Goal: Task Accomplishment & Management: Manage account settings

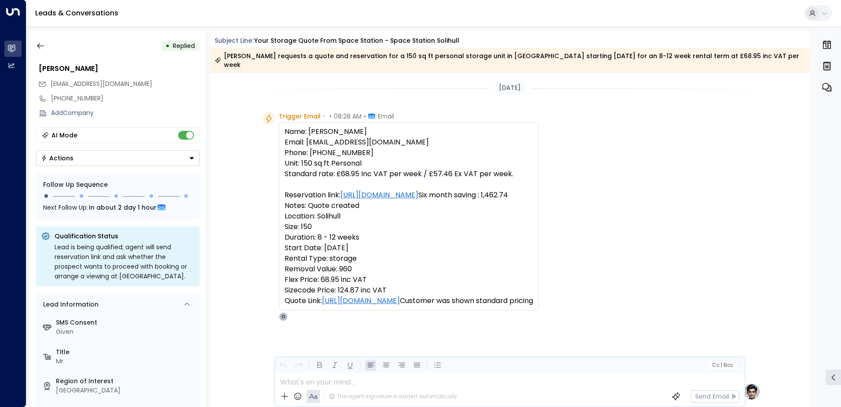
scroll to position [421, 0]
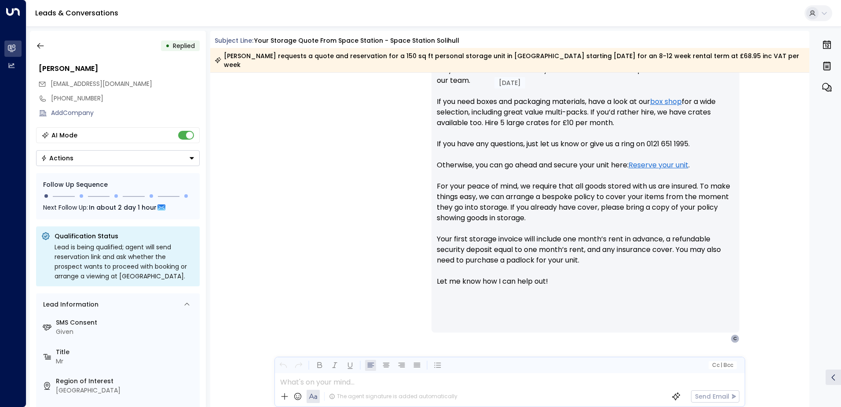
scroll to position [421, 0]
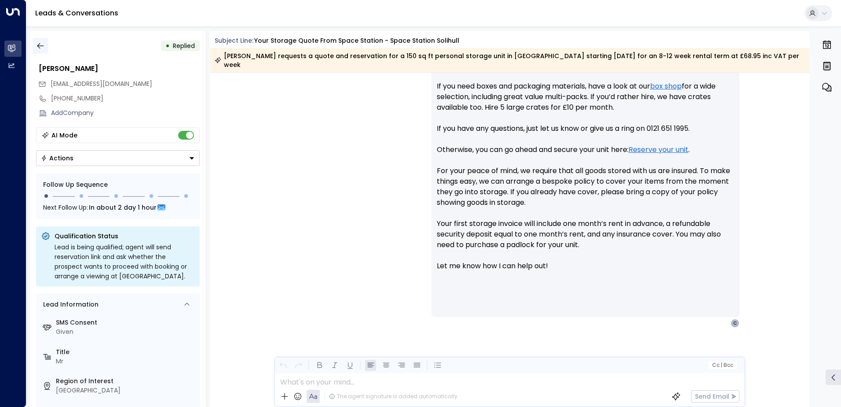
click at [39, 44] on icon "button" at bounding box center [40, 45] width 9 height 9
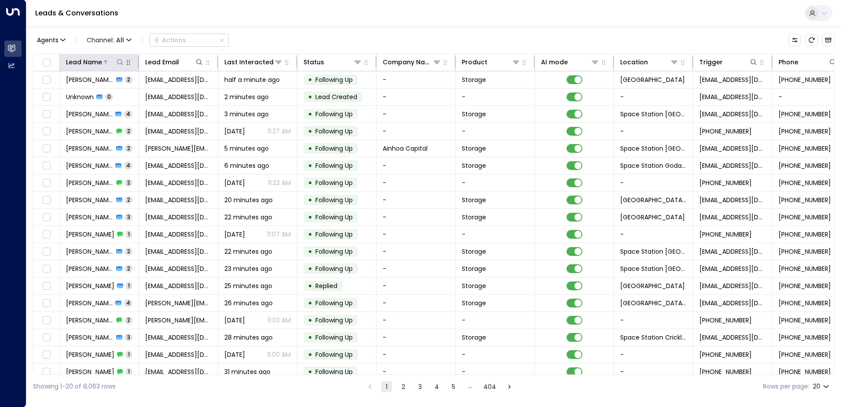
click at [123, 63] on icon at bounding box center [120, 62] width 7 height 7
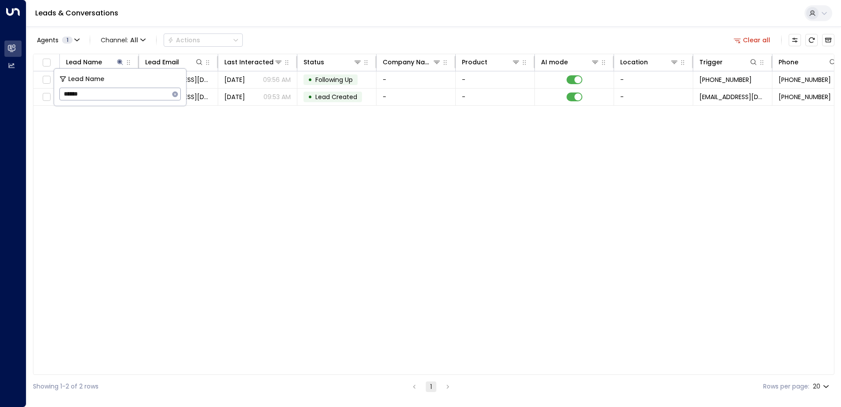
type input "******"
click at [190, 148] on div "Lead Name Lead Email Last Interacted Status Company Name Product AI mode Locati…" at bounding box center [434, 214] width 802 height 321
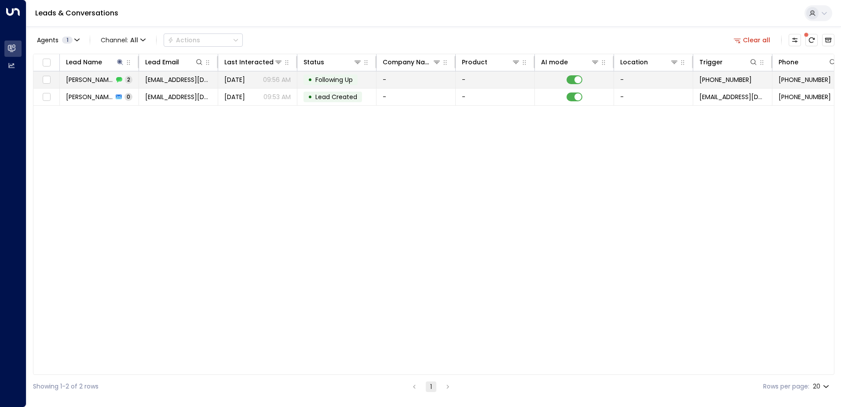
click at [305, 77] on div "• Following Up" at bounding box center [331, 79] width 54 height 11
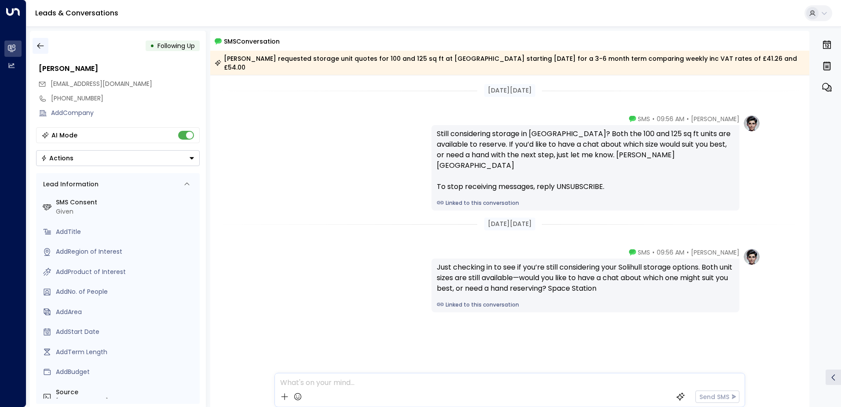
click at [44, 43] on icon "button" at bounding box center [40, 45] width 9 height 9
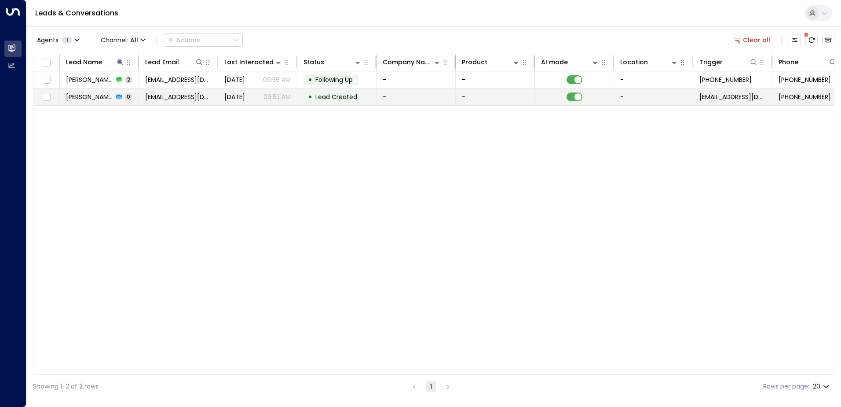
click at [245, 99] on span "[DATE]" at bounding box center [234, 96] width 21 height 9
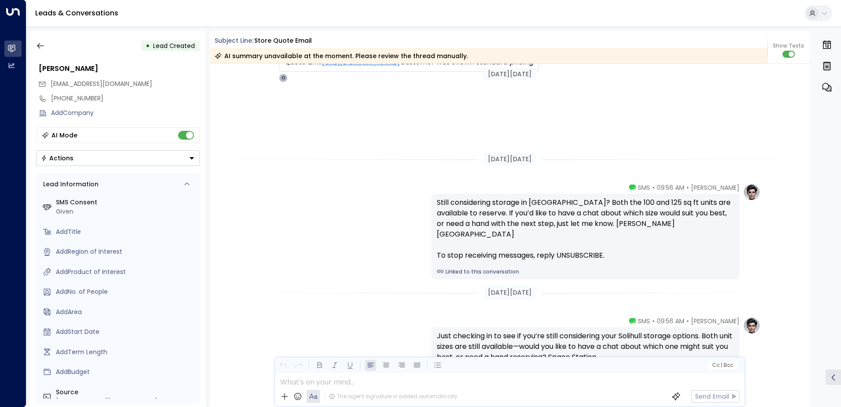
scroll to position [292, 0]
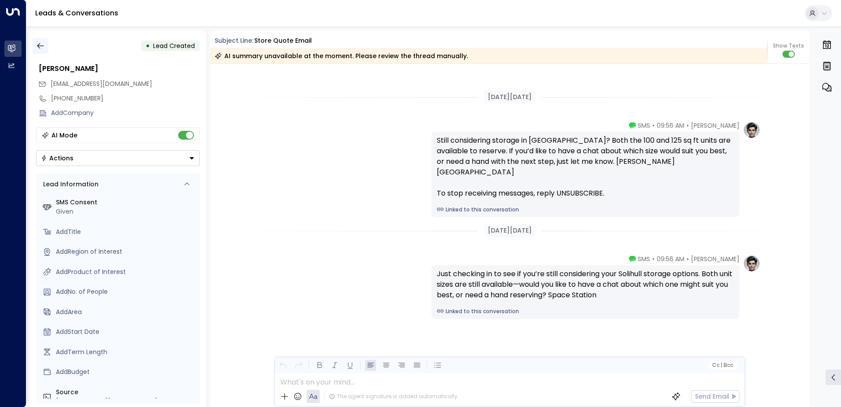
click at [43, 47] on icon "button" at bounding box center [40, 45] width 9 height 9
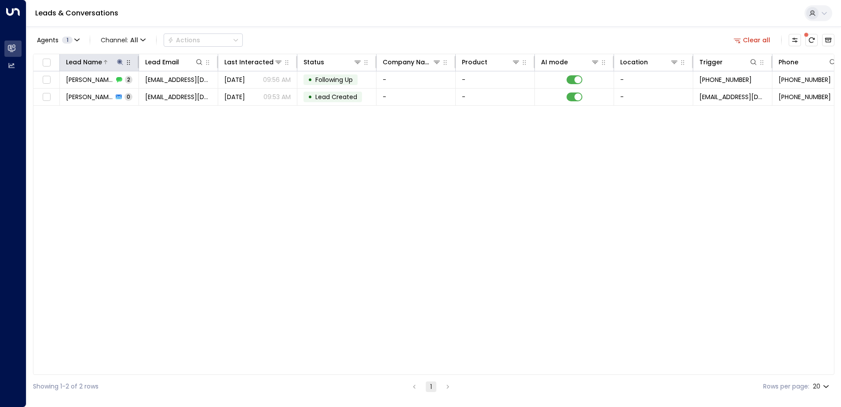
click at [123, 61] on icon at bounding box center [120, 62] width 7 height 7
click at [176, 95] on icon "button" at bounding box center [175, 94] width 7 height 7
click at [136, 94] on input "text" at bounding box center [119, 94] width 121 height 16
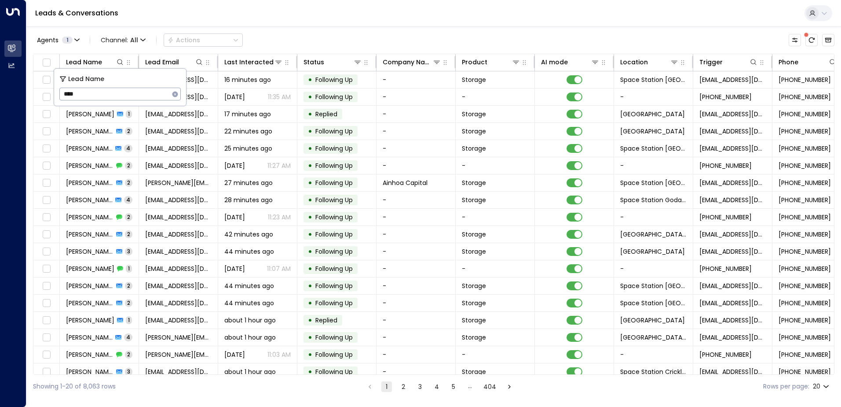
type input "*****"
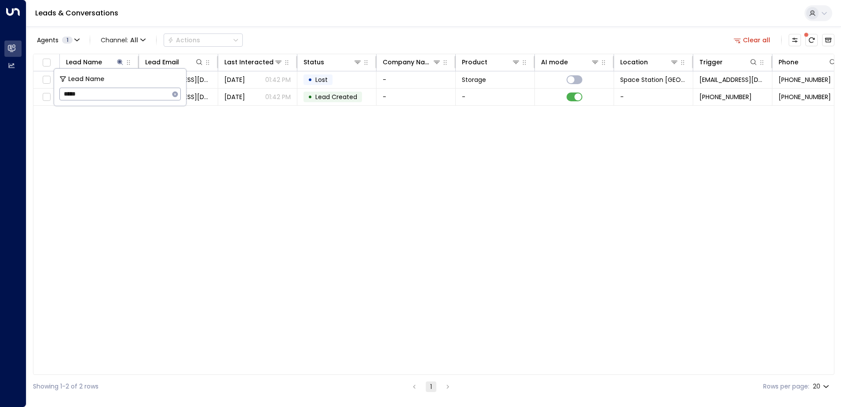
click at [316, 36] on div "Agents 1 Channel: All Actions Clear all" at bounding box center [434, 40] width 802 height 18
drag, startPoint x: 122, startPoint y: 62, endPoint x: 127, endPoint y: 63, distance: 5.0
click at [122, 62] on icon at bounding box center [120, 62] width 7 height 7
click at [173, 95] on icon "button" at bounding box center [175, 94] width 6 height 6
click at [151, 95] on input "text" at bounding box center [119, 94] width 121 height 16
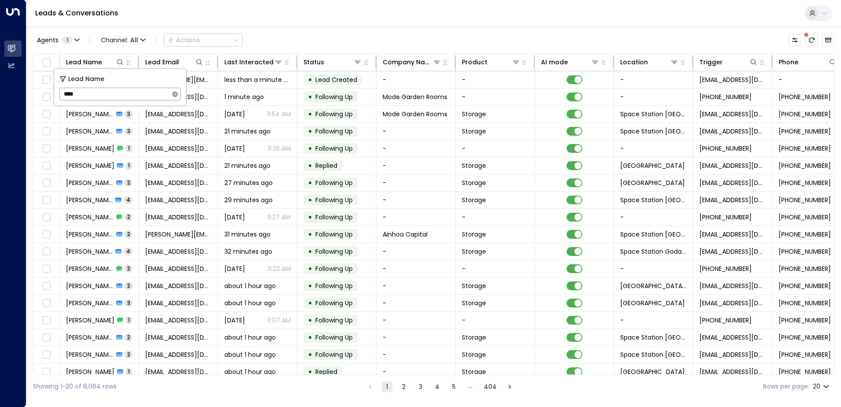
type input "*****"
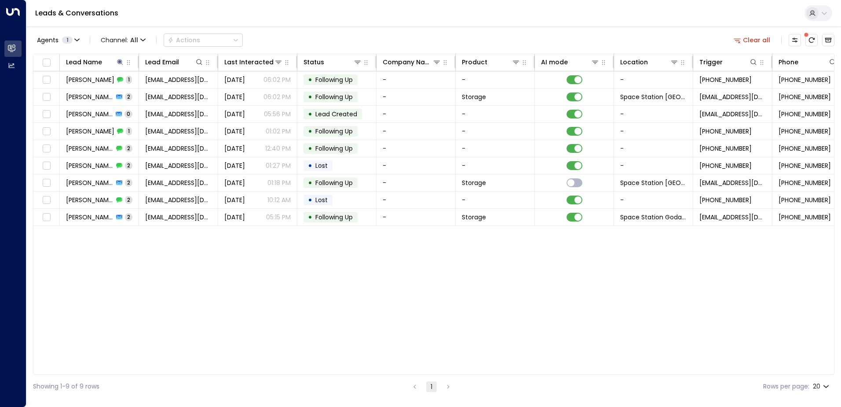
click at [255, 266] on div "Lead Name Lead Email Last Interacted Status Company Name Product AI mode Locati…" at bounding box center [434, 214] width 802 height 321
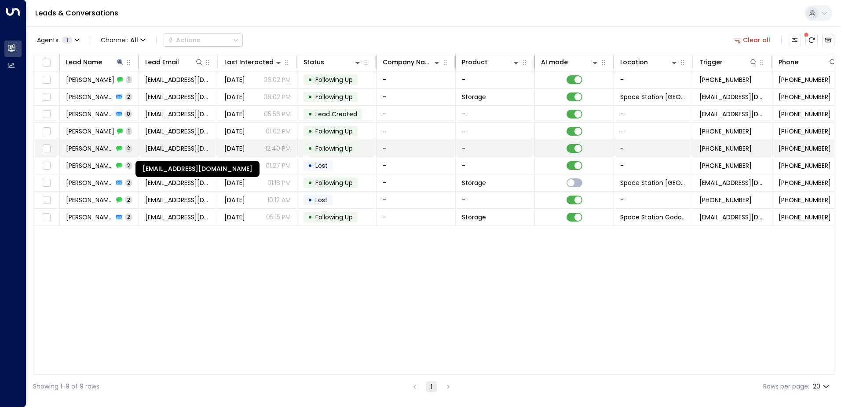
click at [196, 148] on span "[EMAIL_ADDRESS][DOMAIN_NAME]" at bounding box center [178, 148] width 66 height 9
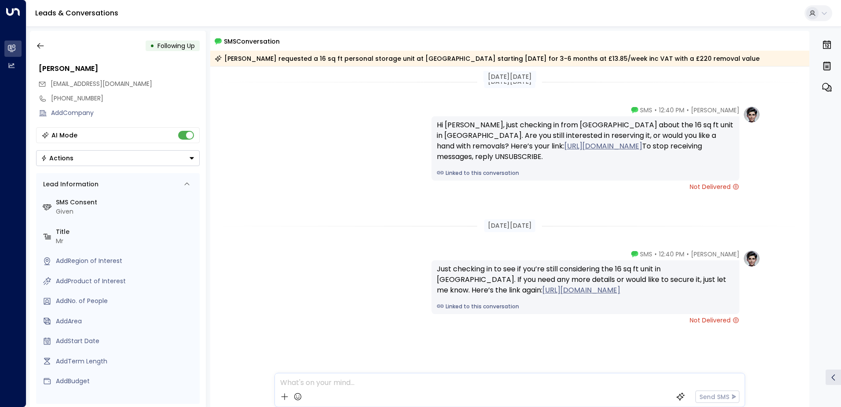
scroll to position [6, 0]
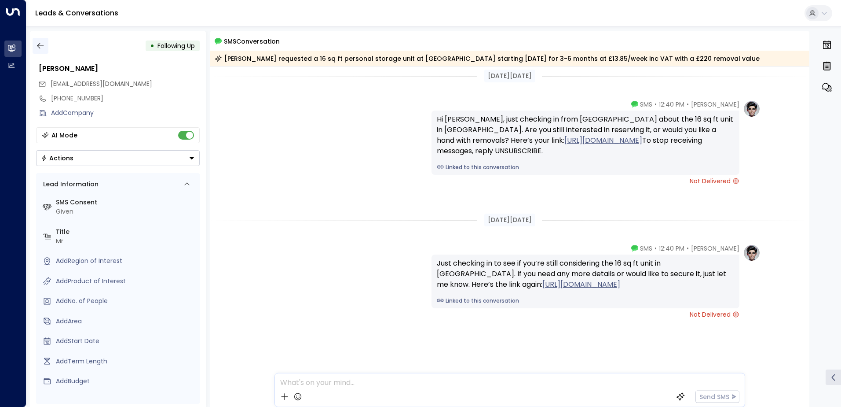
click at [36, 48] on icon "button" at bounding box center [40, 45] width 9 height 9
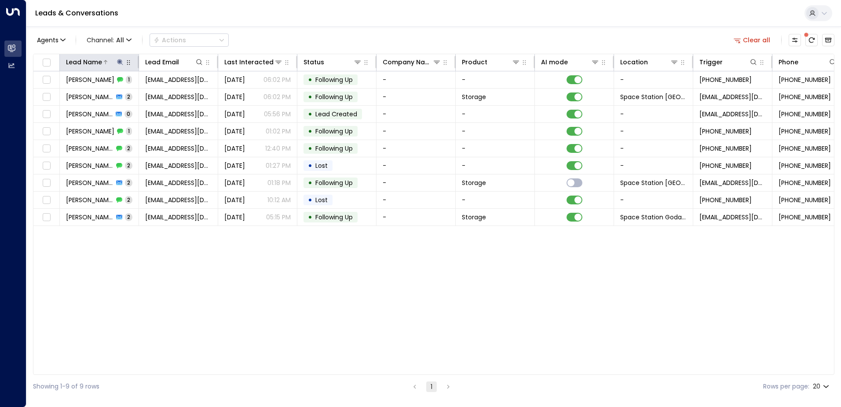
click at [120, 62] on icon at bounding box center [120, 62] width 6 height 6
type input "*"
type input "*****"
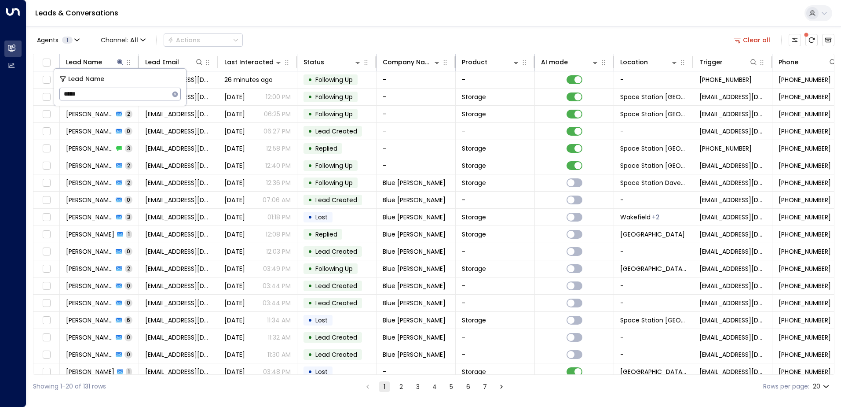
click at [353, 26] on div "Leads & Conversations" at bounding box center [433, 13] width 815 height 27
click at [119, 61] on icon at bounding box center [120, 62] width 6 height 6
type input "*"
type input "*****"
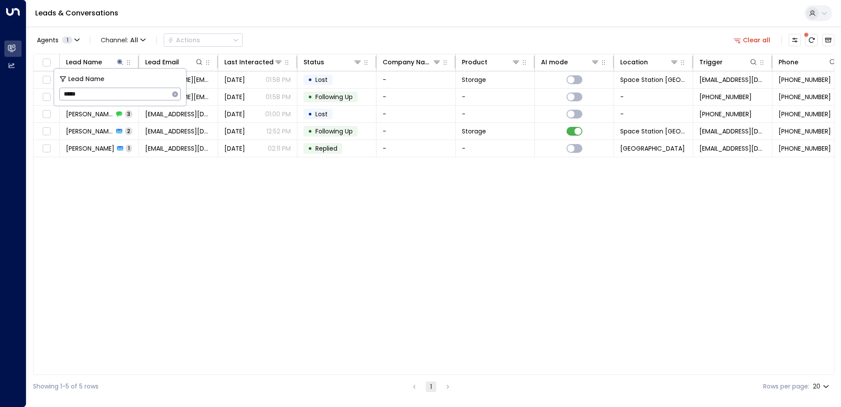
click at [282, 38] on div "Agents 1 Channel: All Actions Clear all" at bounding box center [434, 40] width 802 height 18
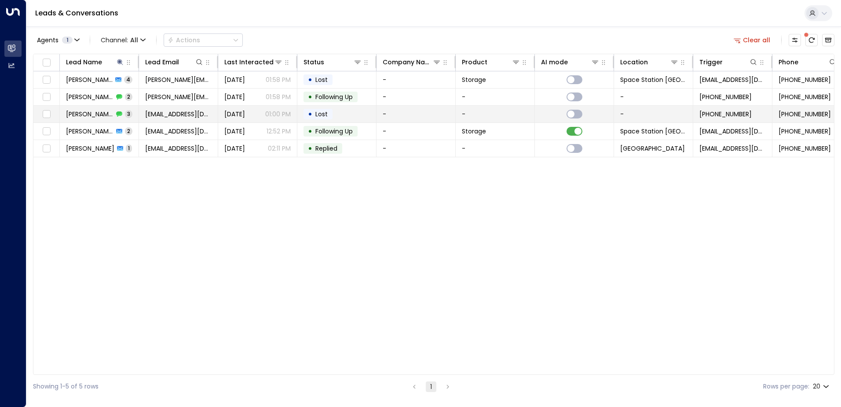
click at [295, 114] on td "[DATE] 01:00 PM" at bounding box center [257, 114] width 79 height 17
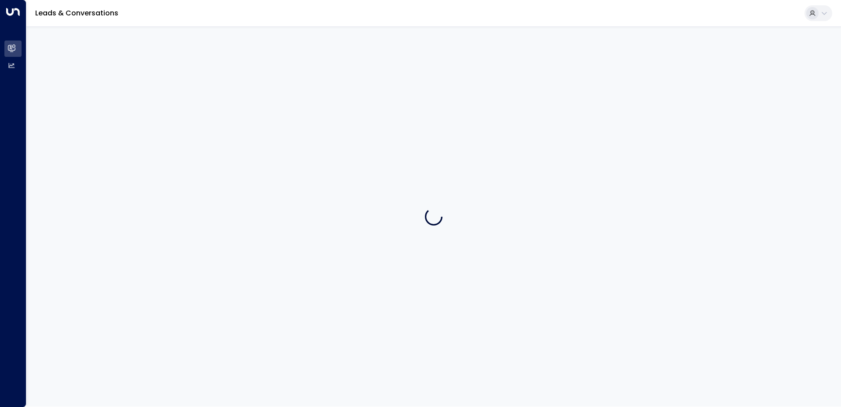
click at [295, 114] on div at bounding box center [433, 216] width 815 height 380
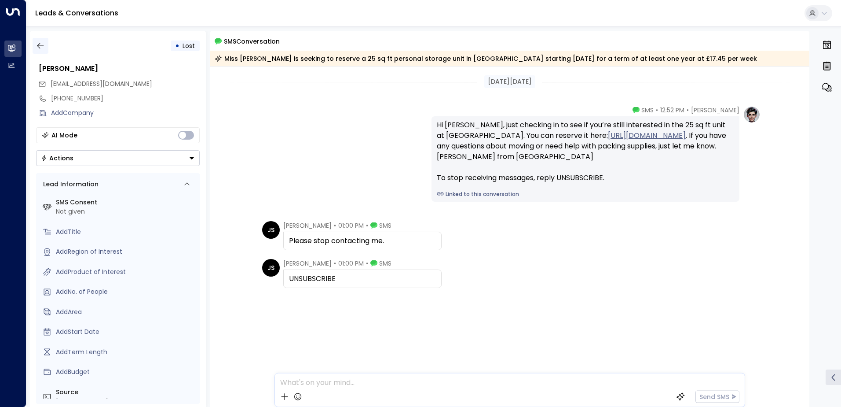
click at [44, 45] on icon "button" at bounding box center [40, 45] width 9 height 9
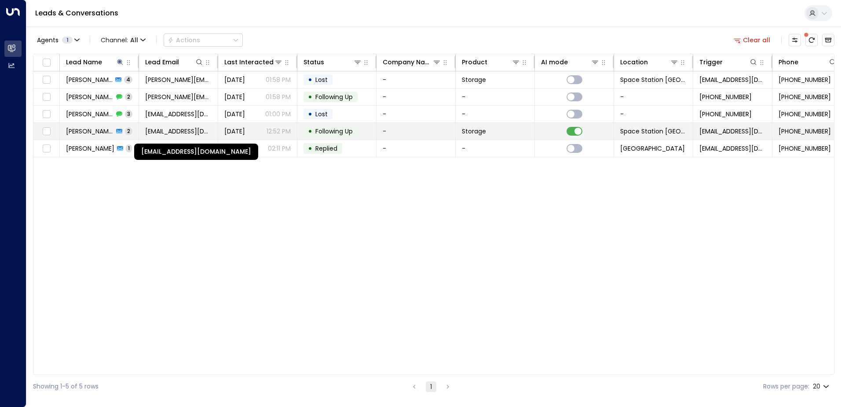
click at [197, 127] on span "[EMAIL_ADDRESS][DOMAIN_NAME]" at bounding box center [178, 131] width 66 height 9
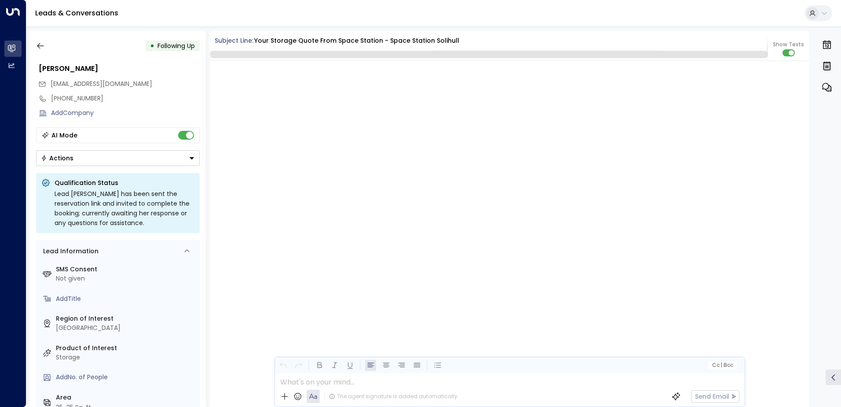
scroll to position [840, 0]
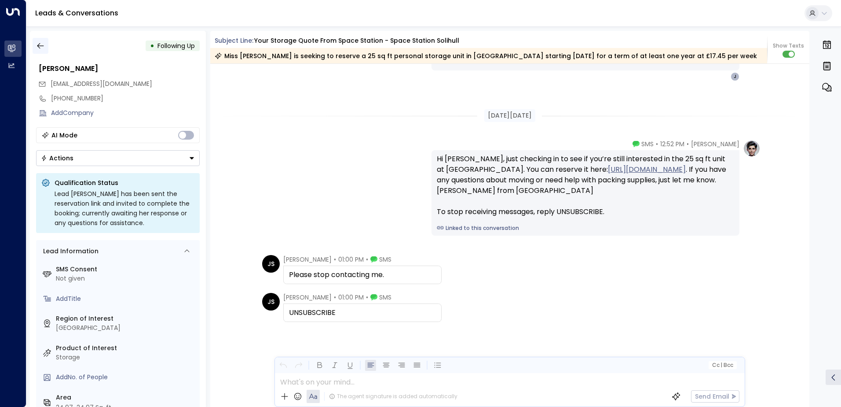
click at [44, 46] on icon "button" at bounding box center [40, 45] width 9 height 9
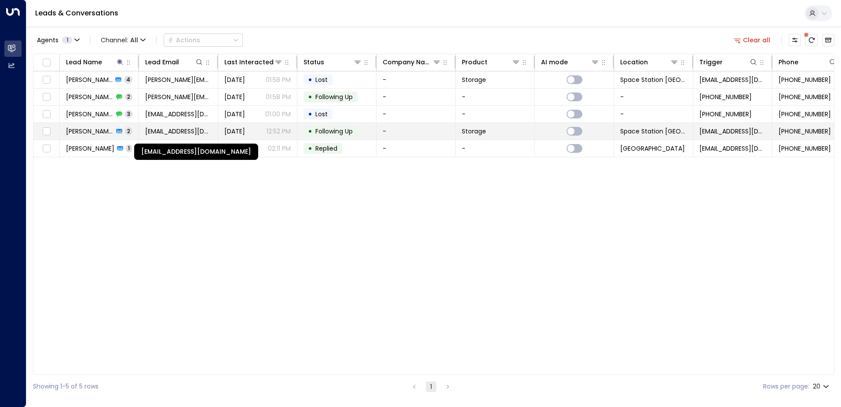
click at [196, 129] on span "[EMAIL_ADDRESS][DOMAIN_NAME]" at bounding box center [178, 131] width 66 height 9
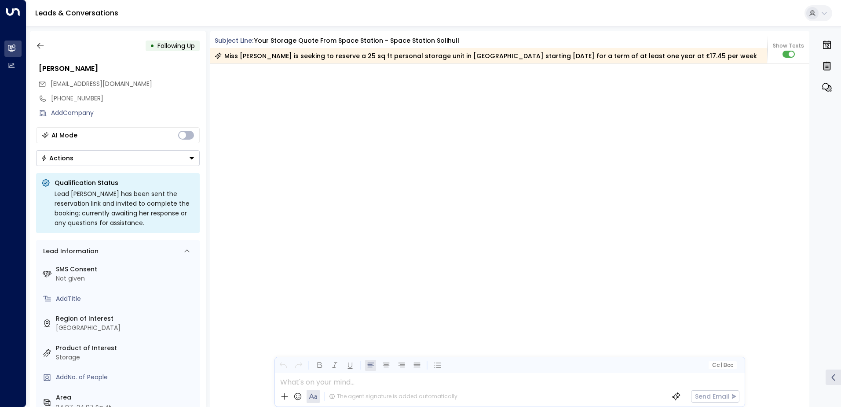
scroll to position [843, 0]
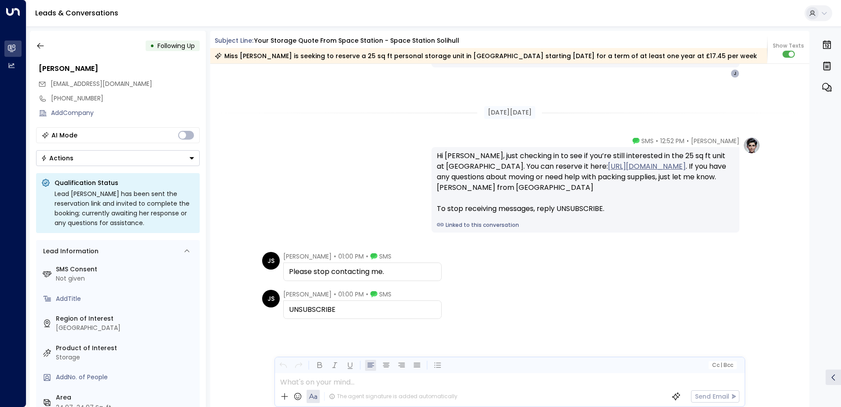
click at [32, 38] on div "• Following Up [PERSON_NAME] [EMAIL_ADDRESS][DOMAIN_NAME] [PHONE_NUMBER] Add Co…" at bounding box center [118, 219] width 176 height 376
click at [35, 42] on button "button" at bounding box center [41, 46] width 16 height 16
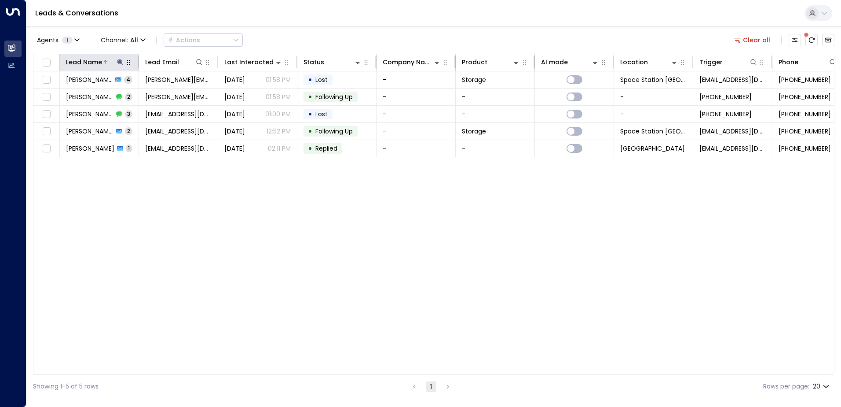
click at [118, 59] on icon at bounding box center [120, 62] width 7 height 7
click at [176, 93] on icon "button" at bounding box center [175, 94] width 7 height 7
click at [142, 92] on input "text" at bounding box center [119, 94] width 121 height 16
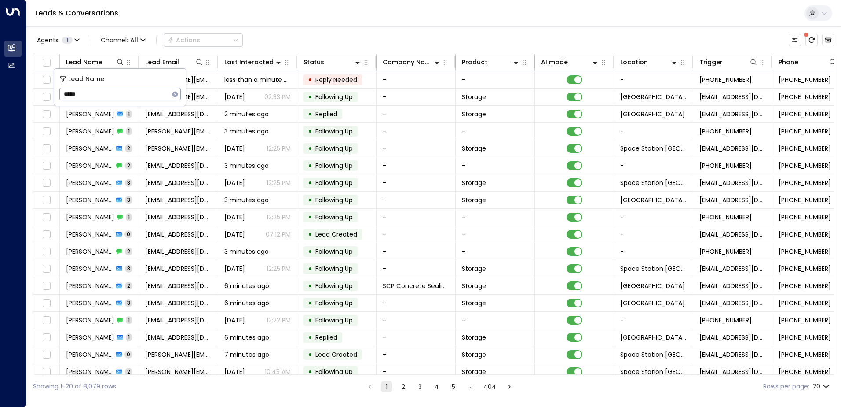
type input "******"
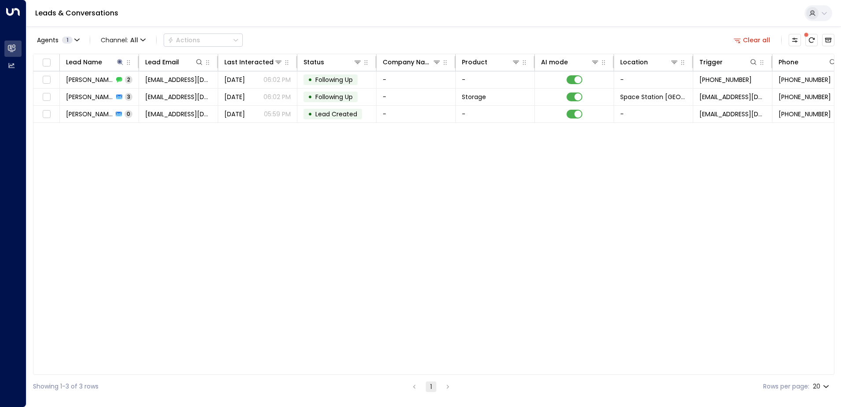
click at [314, 36] on div "Agents 1 Channel: All Actions Clear all" at bounding box center [434, 40] width 802 height 18
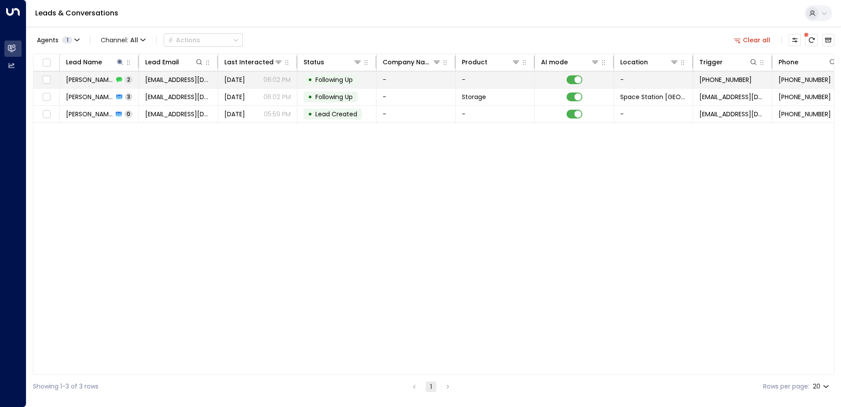
click at [268, 81] on p "06:02 PM" at bounding box center [277, 79] width 27 height 9
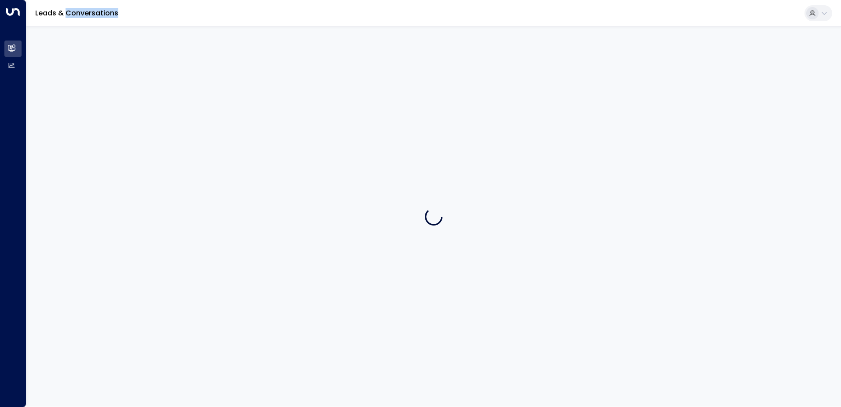
click at [268, 81] on div at bounding box center [433, 216] width 815 height 380
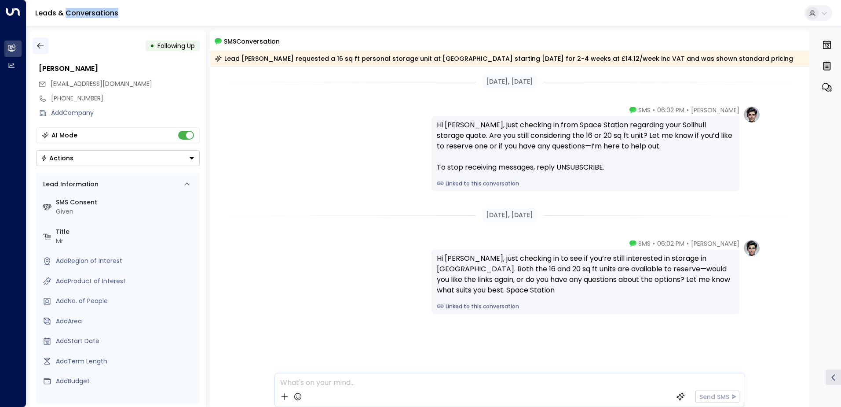
click at [38, 44] on icon "button" at bounding box center [40, 46] width 7 height 6
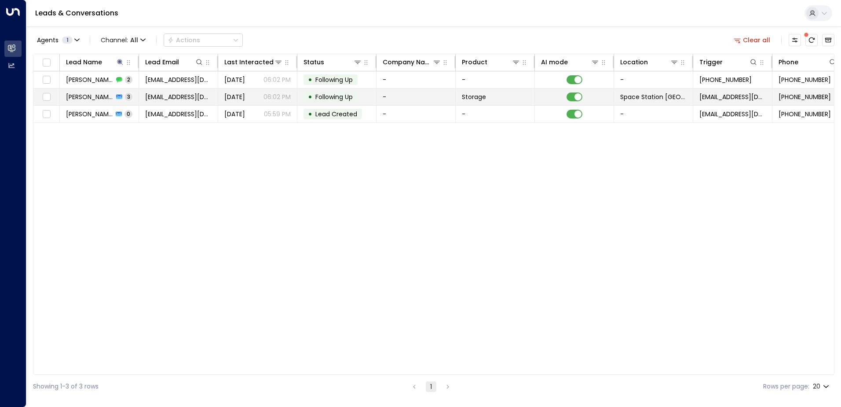
click at [172, 93] on span "[EMAIL_ADDRESS][DOMAIN_NAME]" at bounding box center [178, 96] width 66 height 9
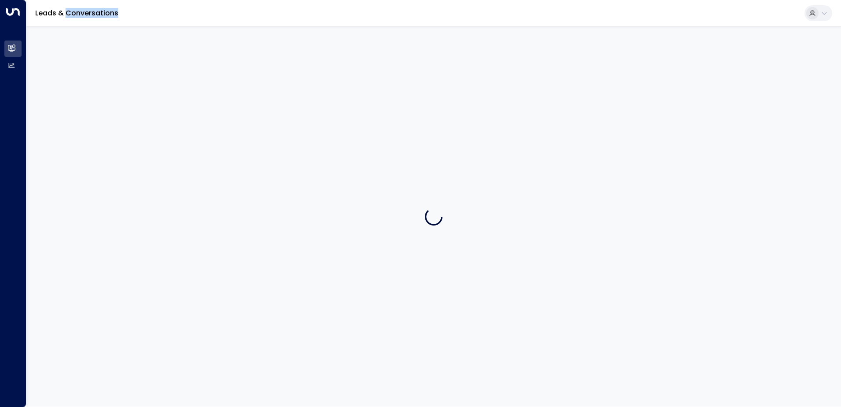
click at [172, 93] on div at bounding box center [433, 216] width 815 height 380
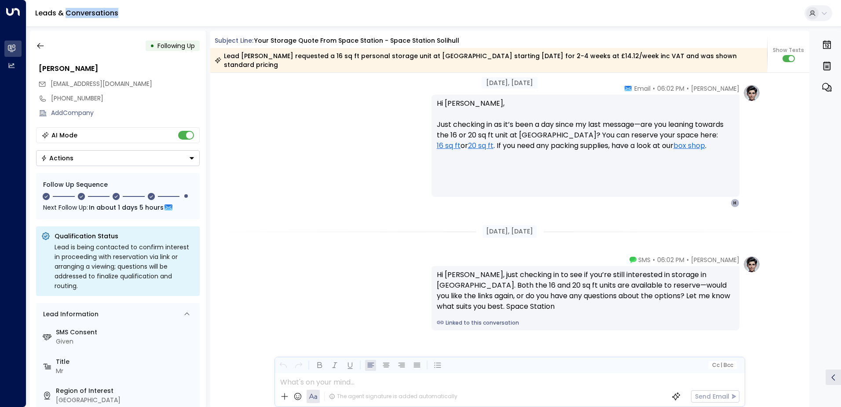
scroll to position [1009, 0]
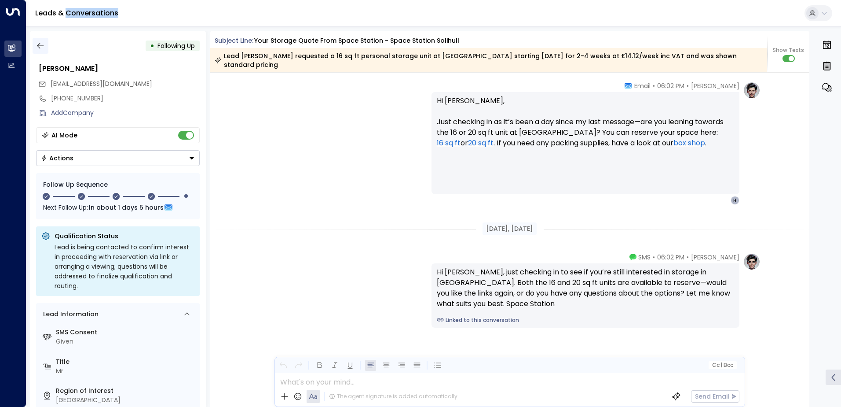
click at [41, 43] on icon "button" at bounding box center [40, 45] width 9 height 9
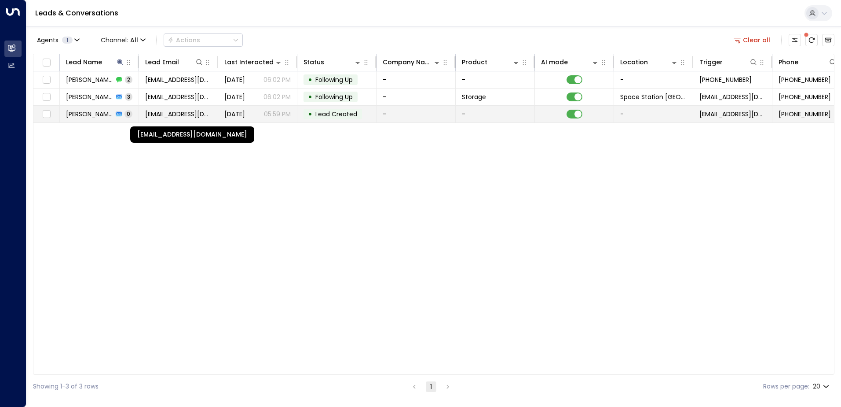
click at [178, 111] on span "[EMAIL_ADDRESS][DOMAIN_NAME]" at bounding box center [178, 114] width 66 height 9
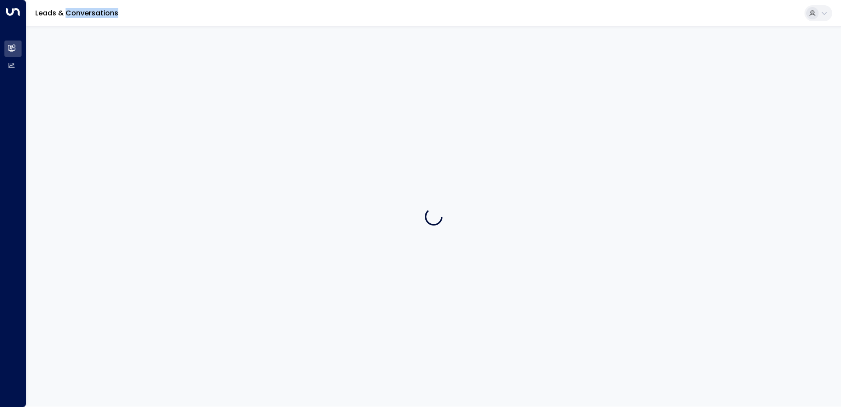
click at [178, 111] on div at bounding box center [433, 216] width 815 height 380
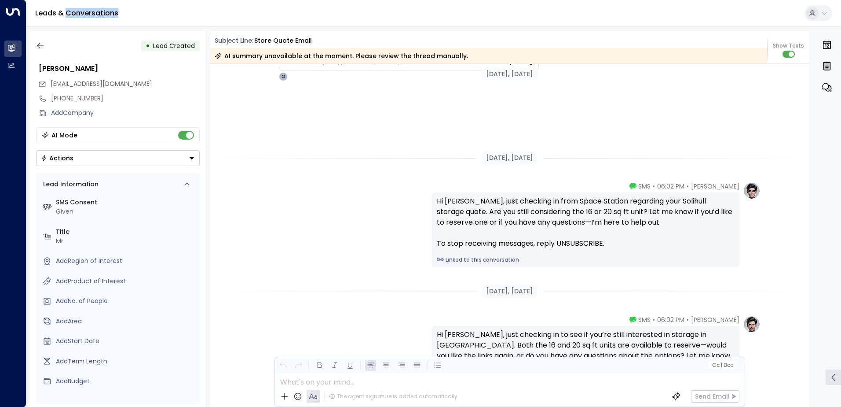
scroll to position [214, 0]
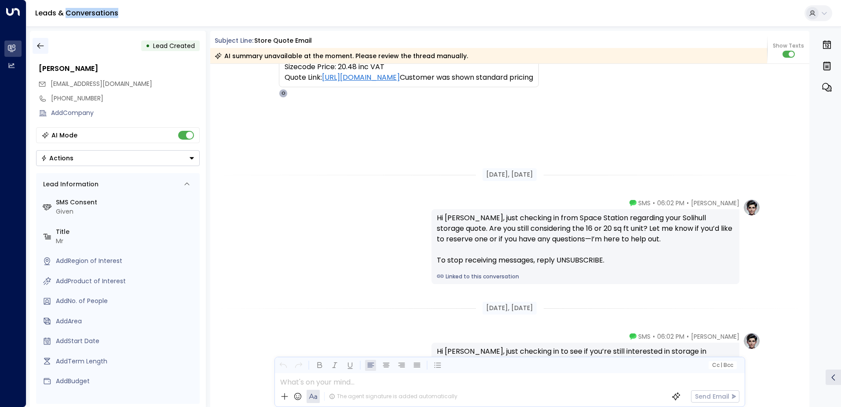
click at [43, 48] on icon "button" at bounding box center [40, 45] width 9 height 9
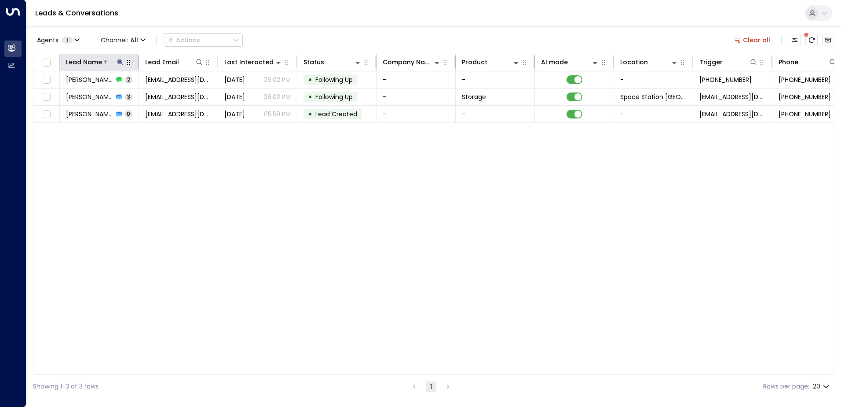
click at [115, 61] on div at bounding box center [113, 62] width 22 height 9
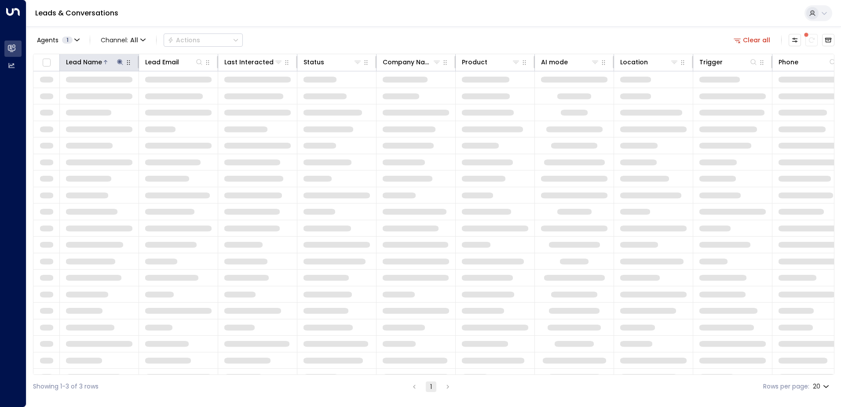
click at [121, 59] on icon at bounding box center [120, 62] width 7 height 7
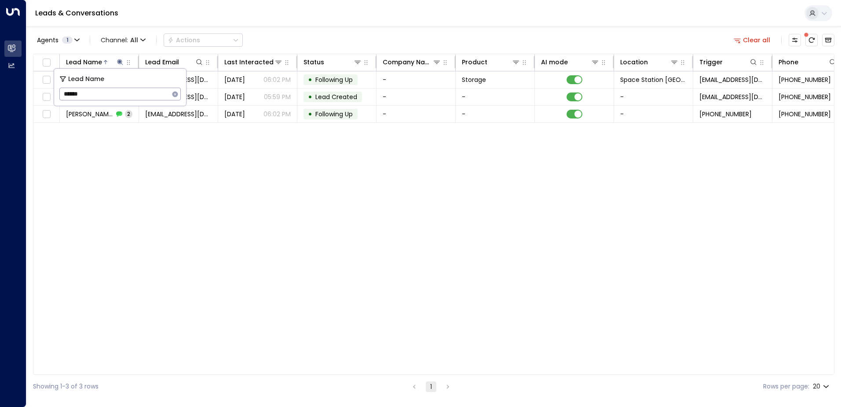
click at [174, 94] on icon "button" at bounding box center [175, 94] width 6 height 6
click at [123, 93] on input "text" at bounding box center [119, 94] width 121 height 16
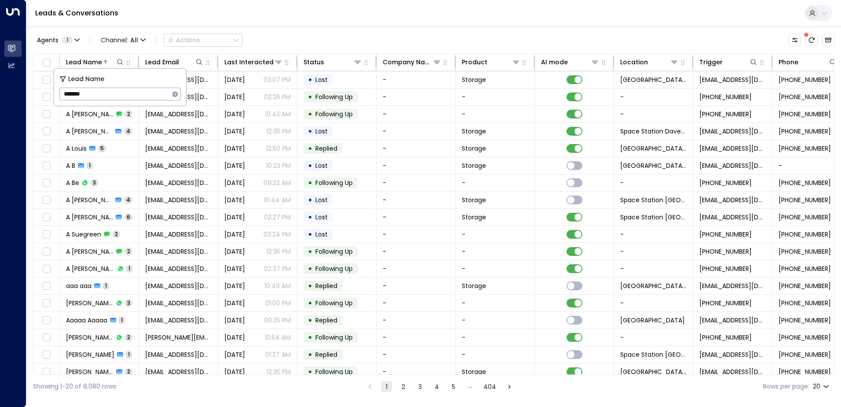
type input "********"
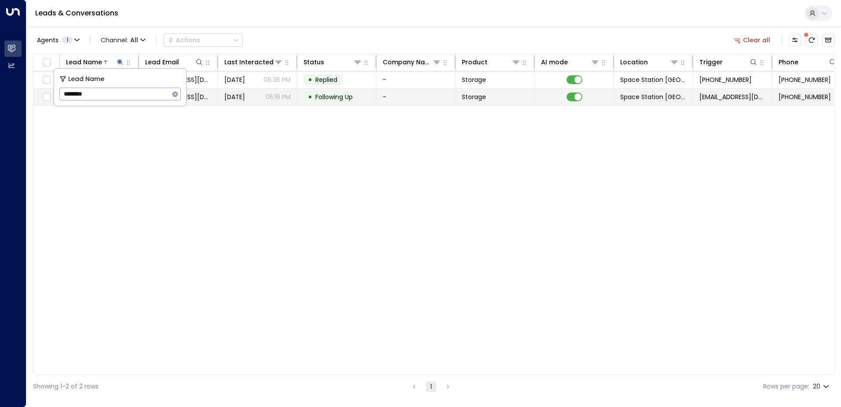
drag, startPoint x: 301, startPoint y: 168, endPoint x: 333, endPoint y: 89, distance: 85.5
click at [302, 168] on div "Lead Name Lead Email Last Interacted Status Company Name Product AI mode Locati…" at bounding box center [434, 214] width 802 height 321
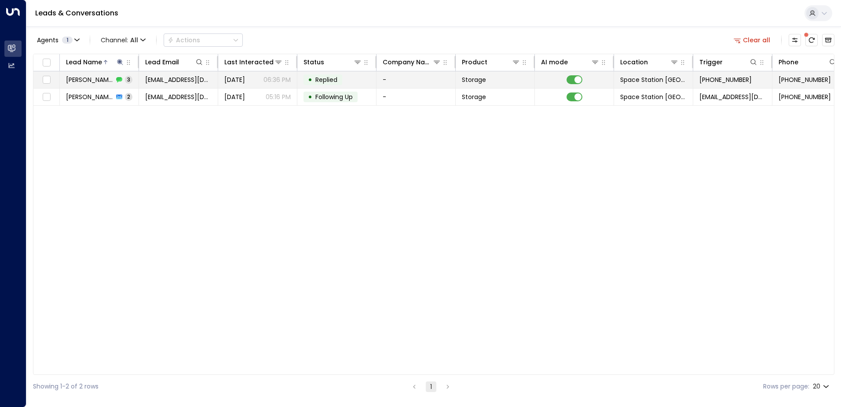
click at [344, 75] on td "• Replied" at bounding box center [336, 79] width 79 height 17
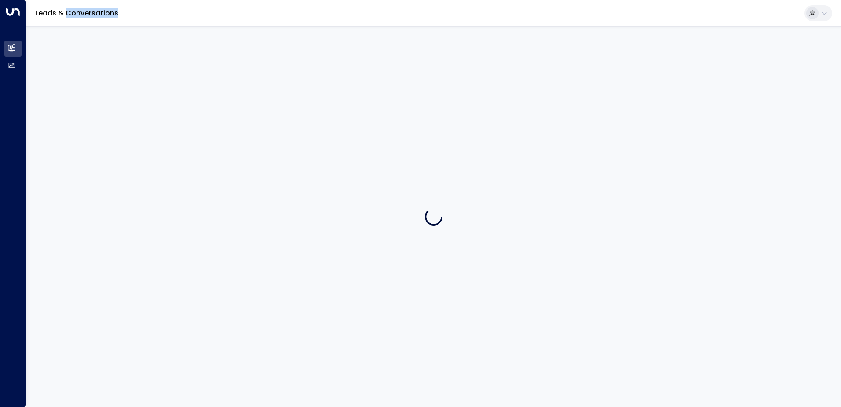
click at [344, 75] on div at bounding box center [433, 216] width 815 height 380
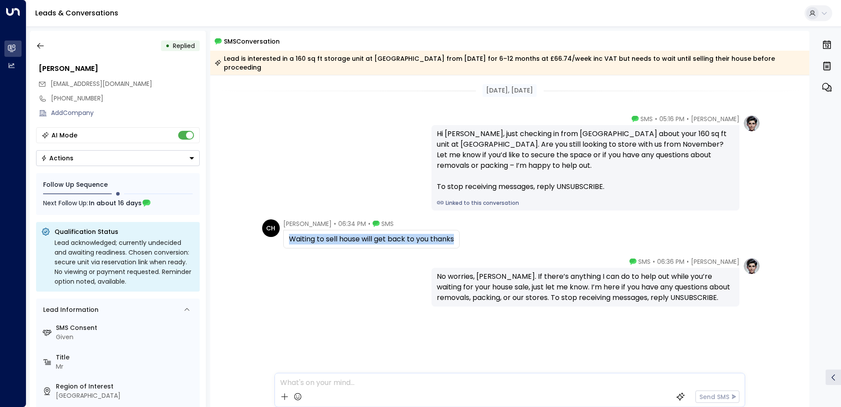
drag, startPoint x: 458, startPoint y: 228, endPoint x: 290, endPoint y: 229, distance: 167.6
click at [290, 230] on div "Waiting to sell house will get back to you thanks" at bounding box center [371, 239] width 176 height 18
drag, startPoint x: 290, startPoint y: 229, endPoint x: 341, endPoint y: 229, distance: 51.0
copy div "Waiting to sell house will get back to you thanks"
click at [43, 44] on icon "button" at bounding box center [40, 45] width 9 height 9
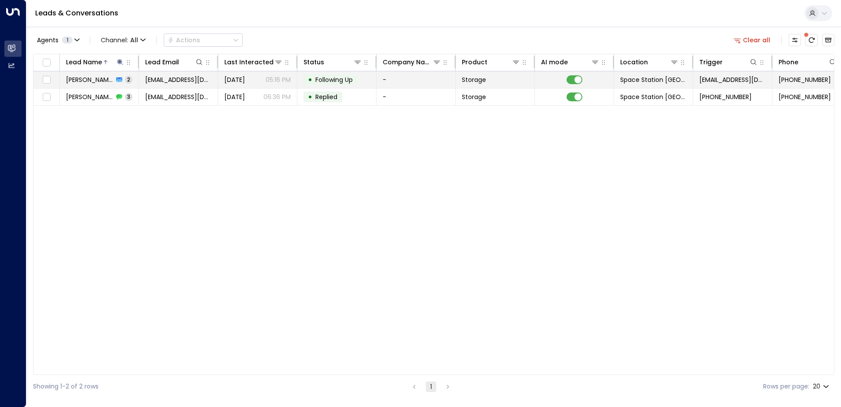
click at [221, 77] on td "[DATE] 05:16 PM" at bounding box center [257, 79] width 79 height 17
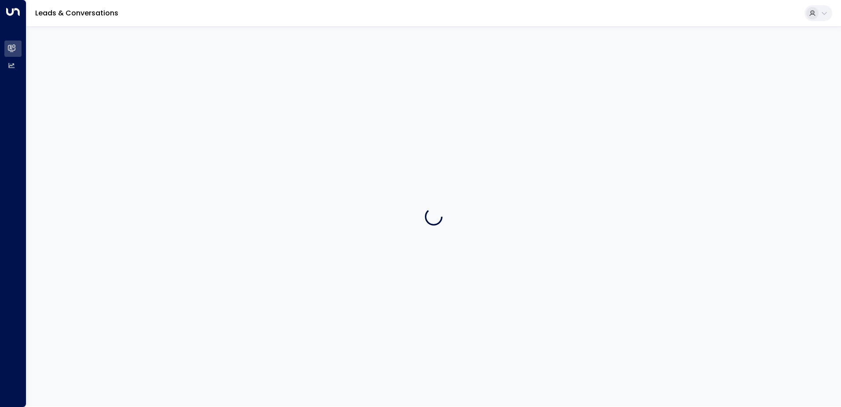
click at [221, 77] on div at bounding box center [433, 216] width 815 height 380
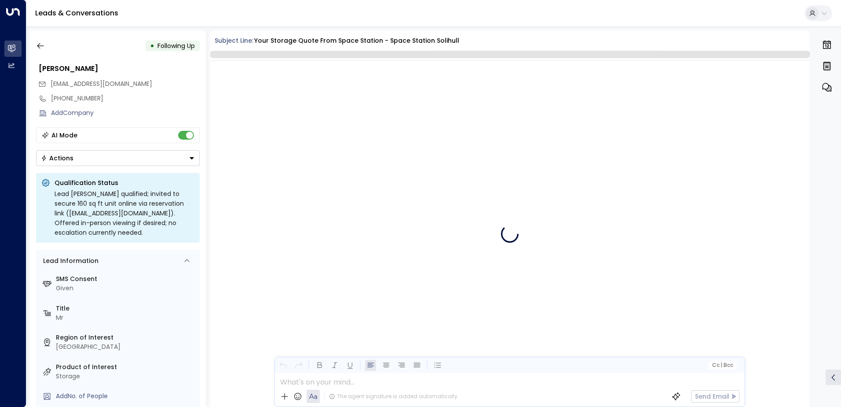
scroll to position [861, 0]
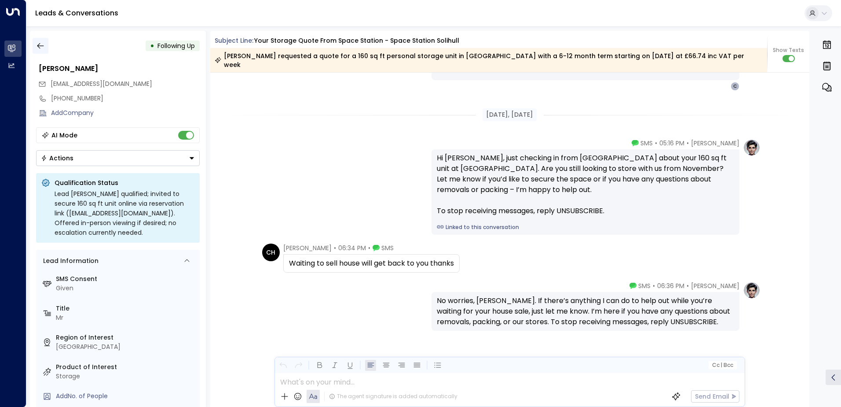
click at [46, 44] on button "button" at bounding box center [41, 46] width 16 height 16
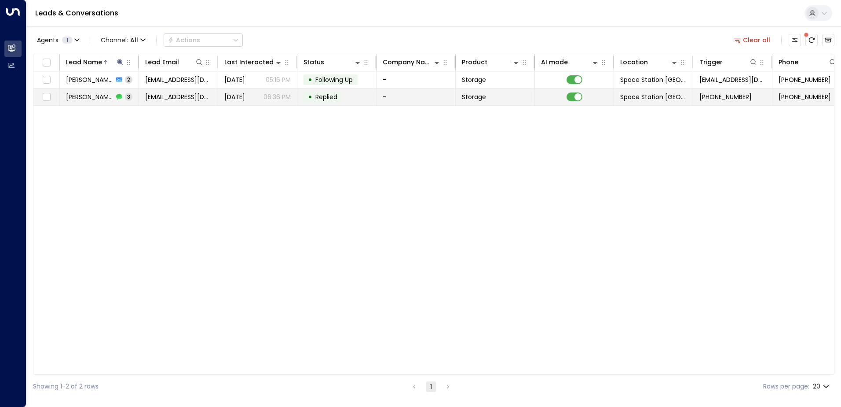
click at [227, 103] on td "[DATE] 06:36 PM" at bounding box center [257, 96] width 79 height 17
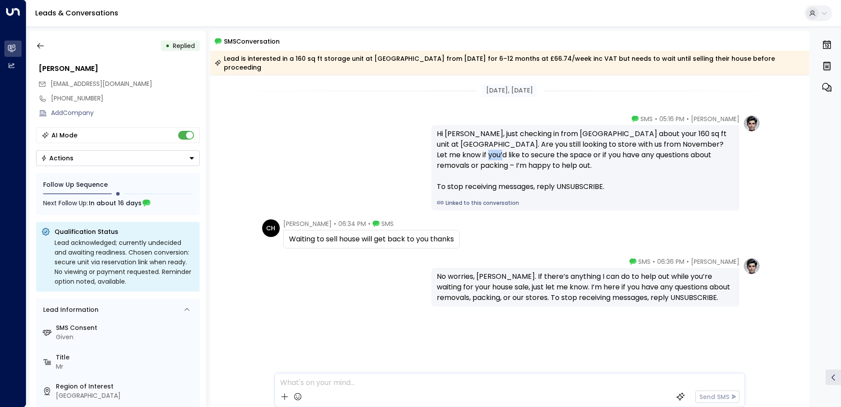
click at [227, 103] on div "[DATE], [DATE] [PERSON_NAME] • 05:16 PM • SMS Hi [PERSON_NAME], just checking i…" at bounding box center [510, 234] width 600 height 319
click at [40, 46] on icon "button" at bounding box center [40, 46] width 7 height 6
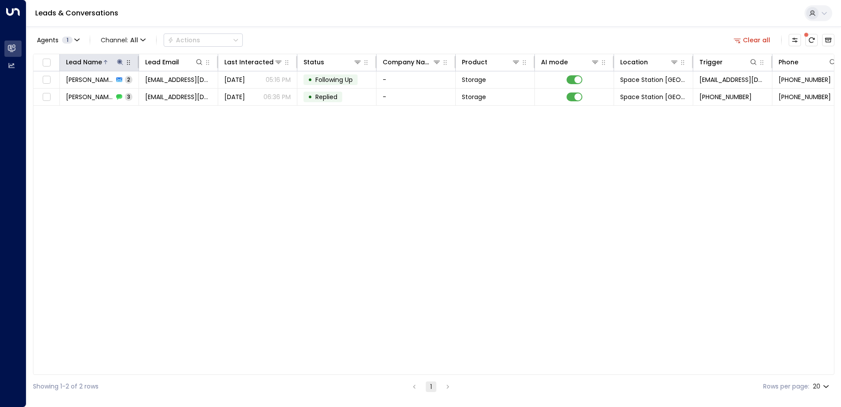
click at [123, 63] on icon at bounding box center [120, 62] width 7 height 7
click at [176, 94] on icon "button" at bounding box center [175, 94] width 6 height 6
click at [137, 95] on input "text" at bounding box center [119, 94] width 121 height 16
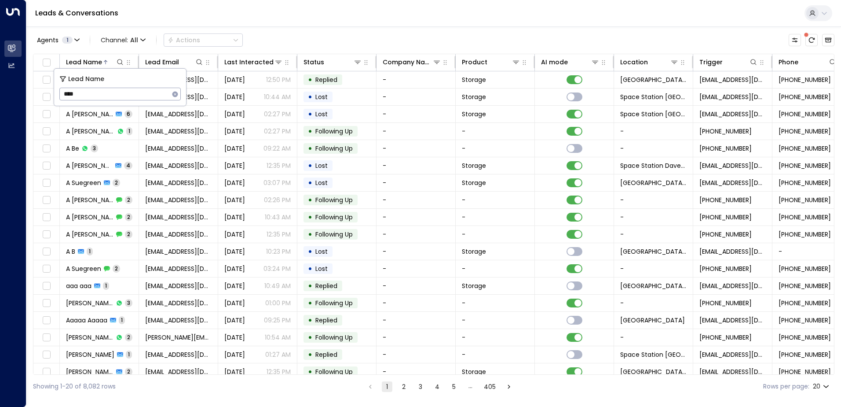
type input "*****"
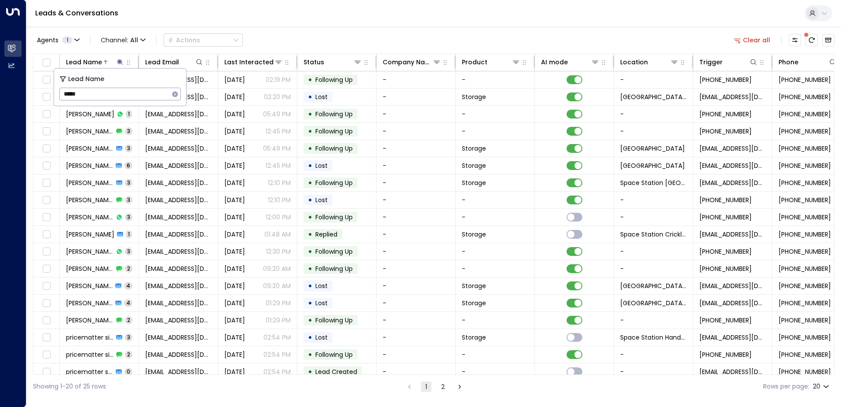
click at [323, 38] on div "Agents 1 Channel: All Actions Clear all" at bounding box center [434, 40] width 802 height 18
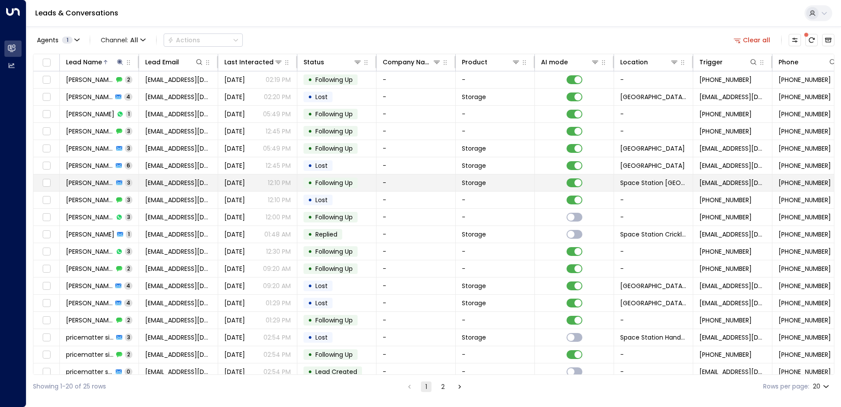
click at [245, 180] on span "[DATE]" at bounding box center [234, 182] width 21 height 9
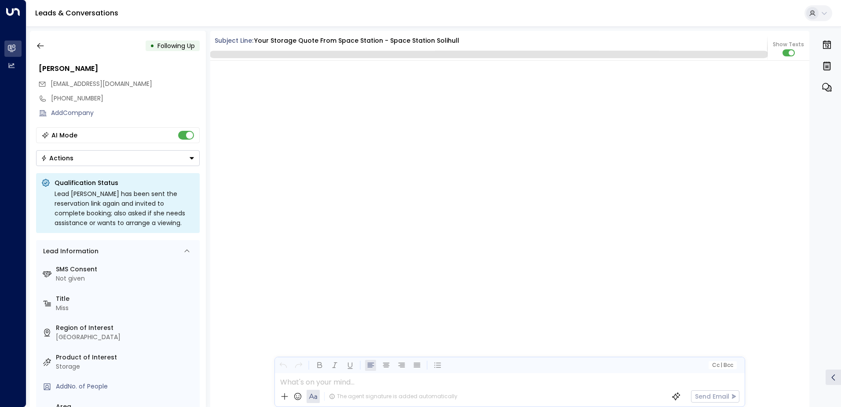
scroll to position [1465, 0]
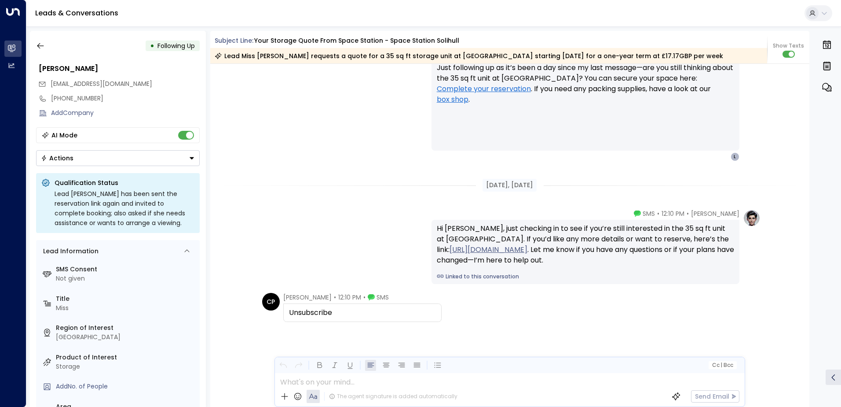
drag, startPoint x: 337, startPoint y: 314, endPoint x: 331, endPoint y: 314, distance: 6.2
click at [331, 314] on div "Unsubscribe" at bounding box center [362, 312] width 147 height 11
click at [292, 316] on div "Unsubscribe" at bounding box center [362, 312] width 147 height 11
drag, startPoint x: 287, startPoint y: 312, endPoint x: 330, endPoint y: 315, distance: 43.2
click at [330, 315] on div "Unsubscribe" at bounding box center [362, 312] width 147 height 11
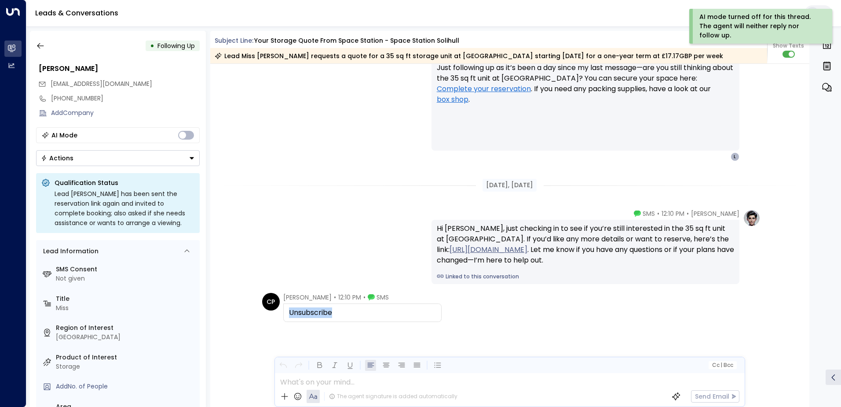
copy div "Unsubscribe"
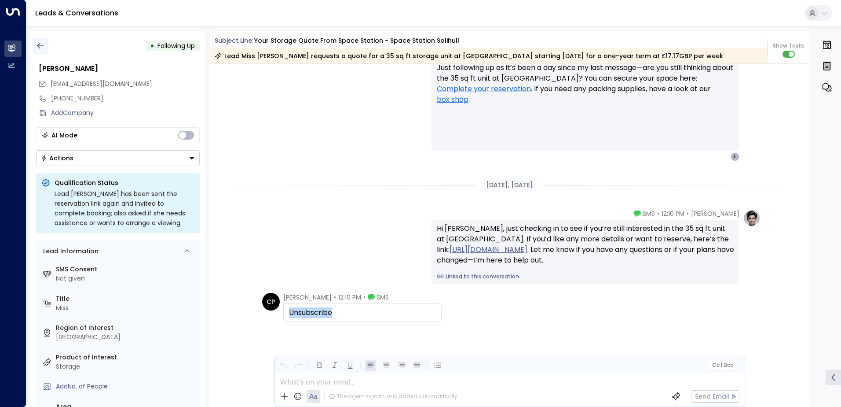
click at [41, 46] on icon "button" at bounding box center [40, 45] width 9 height 9
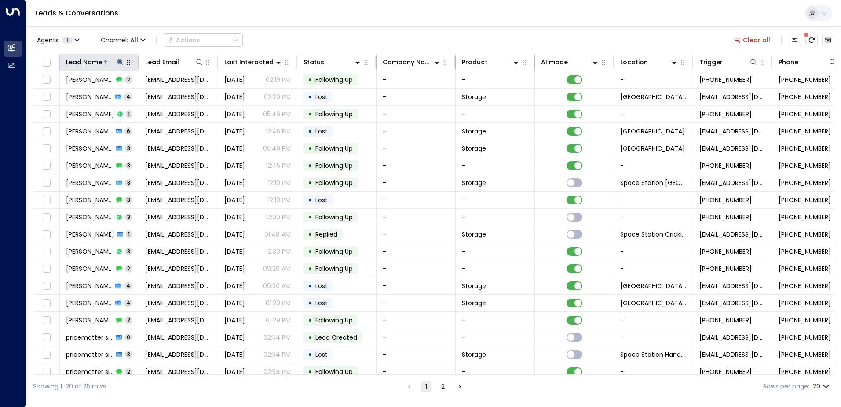
click at [121, 62] on icon at bounding box center [120, 62] width 7 height 7
click at [174, 94] on icon "button" at bounding box center [175, 94] width 6 height 6
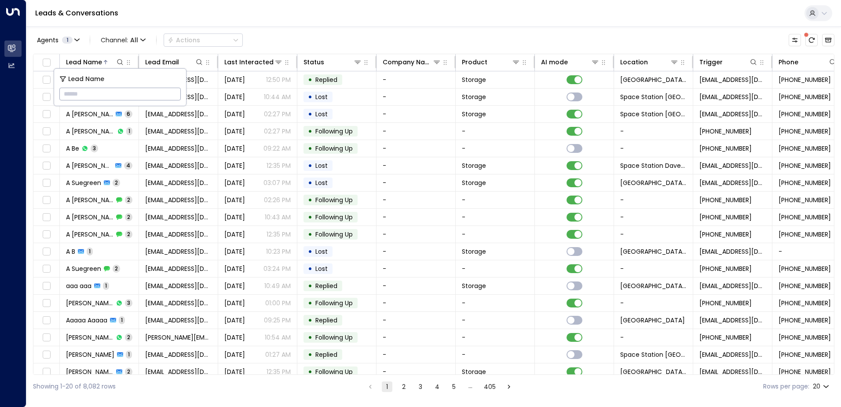
click at [141, 94] on input "text" at bounding box center [119, 94] width 121 height 16
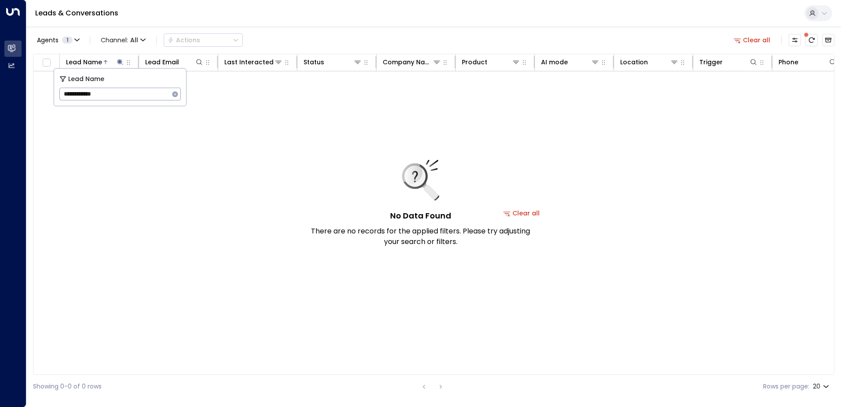
type input "**********"
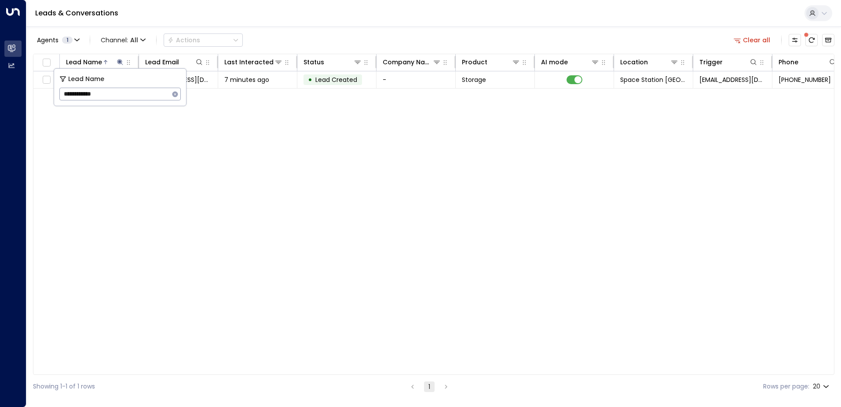
click at [176, 92] on icon "button" at bounding box center [175, 94] width 6 height 6
click at [143, 96] on input "text" at bounding box center [119, 94] width 121 height 16
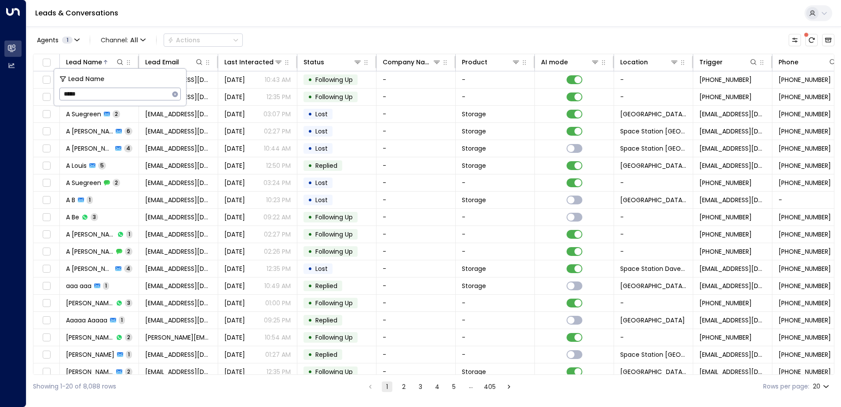
type input "******"
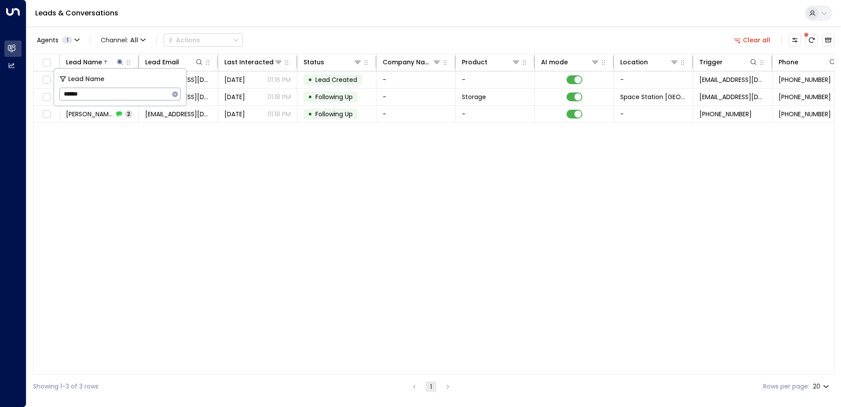
click at [310, 41] on div "Agents 1 Channel: All Actions Clear all" at bounding box center [434, 40] width 802 height 18
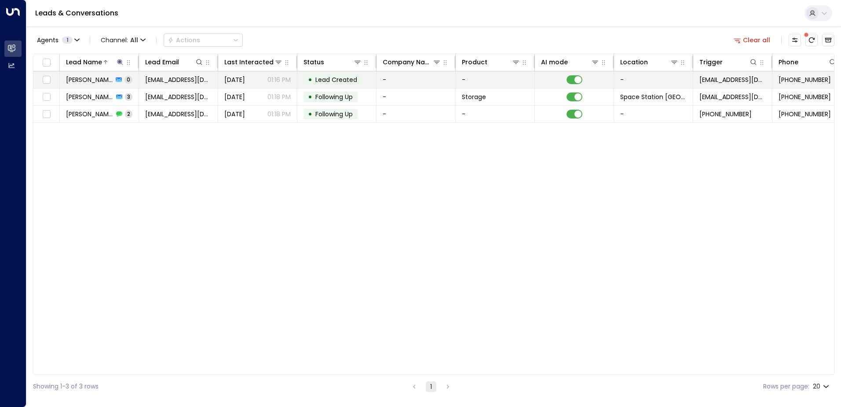
click at [292, 77] on td "[DATE] 01:16 PM" at bounding box center [257, 79] width 79 height 17
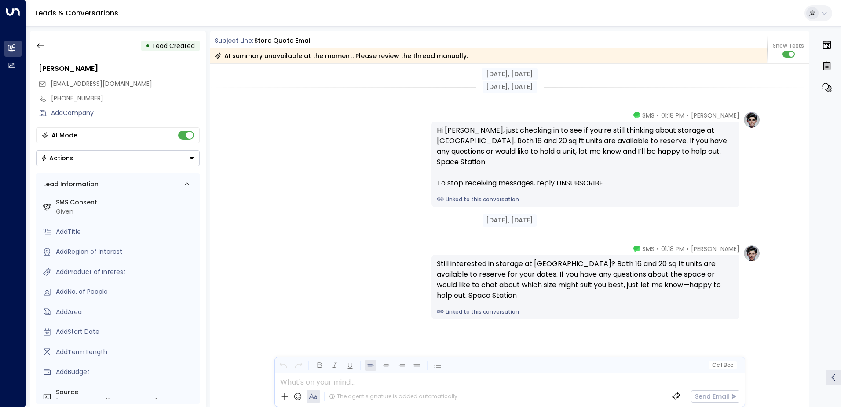
scroll to position [302, 0]
click at [46, 44] on button "button" at bounding box center [41, 46] width 16 height 16
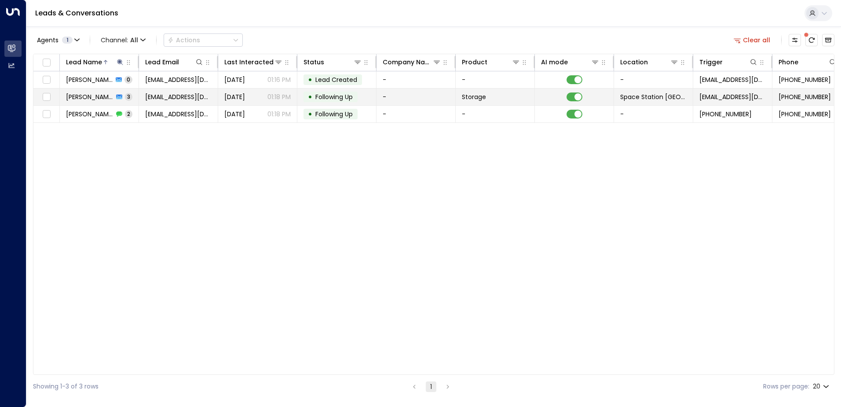
click at [191, 94] on span "[EMAIL_ADDRESS][DOMAIN_NAME]" at bounding box center [178, 96] width 66 height 9
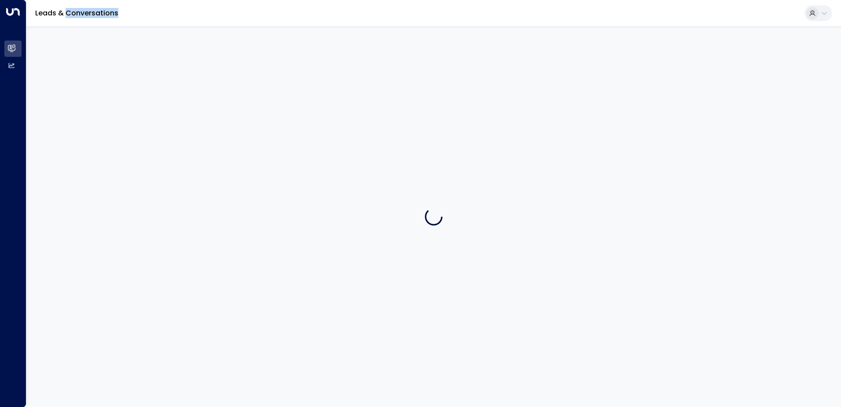
click at [191, 94] on div at bounding box center [433, 216] width 815 height 380
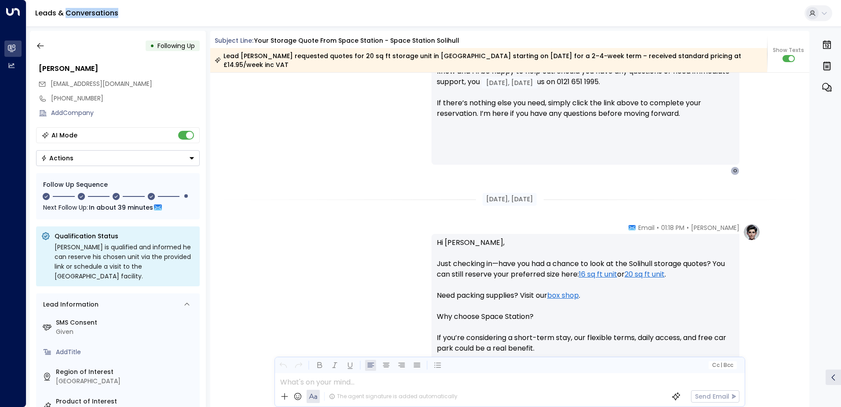
scroll to position [477, 0]
click at [44, 42] on icon "button" at bounding box center [40, 45] width 9 height 9
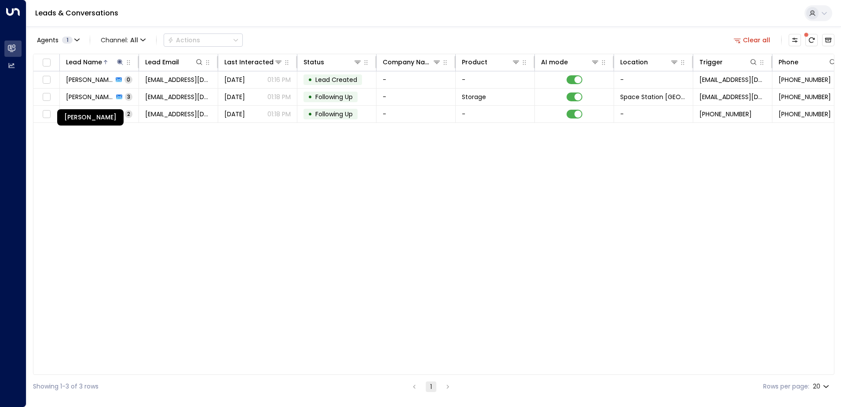
click at [108, 113] on div "[PERSON_NAME]" at bounding box center [90, 117] width 66 height 16
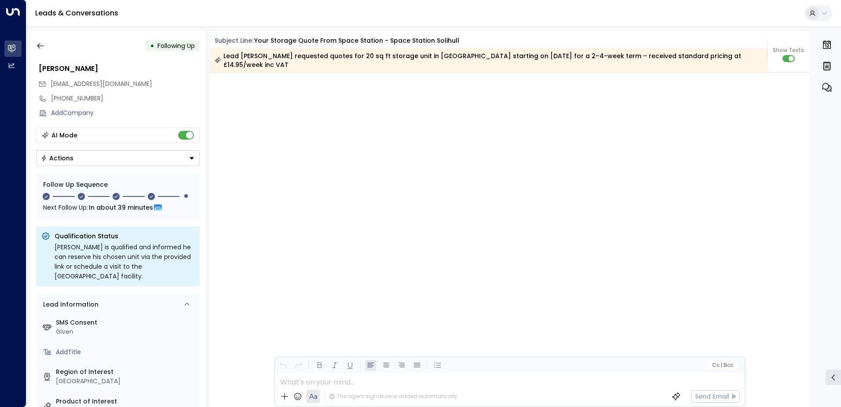
click at [108, 113] on div "Add Company" at bounding box center [125, 112] width 149 height 9
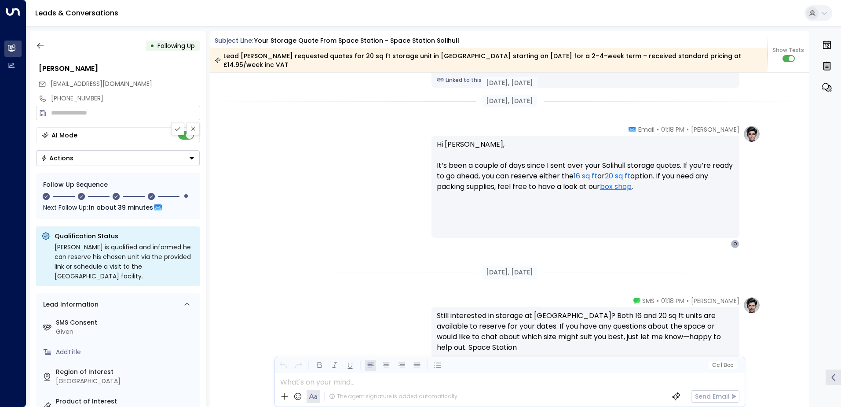
scroll to position [1049, 0]
click at [40, 48] on icon "button" at bounding box center [40, 45] width 9 height 9
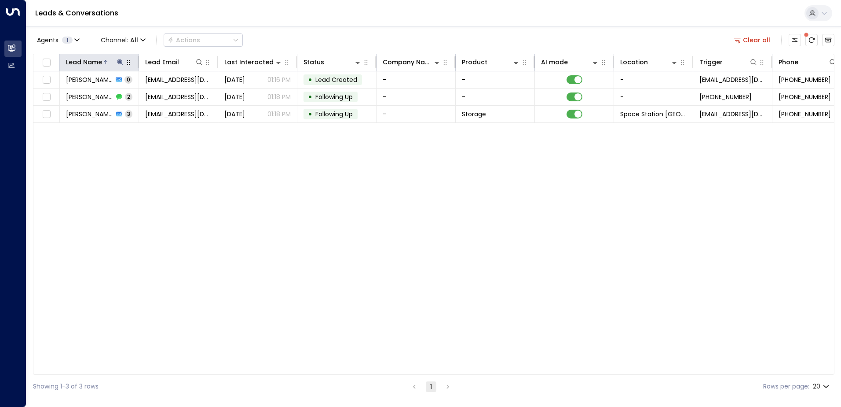
click at [118, 60] on icon at bounding box center [120, 62] width 6 height 6
click at [172, 94] on icon "button" at bounding box center [175, 94] width 6 height 6
click at [121, 92] on input "text" at bounding box center [119, 94] width 121 height 16
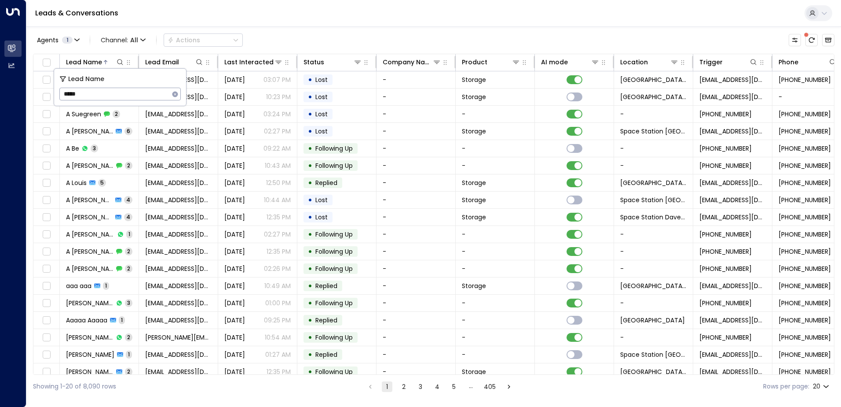
type input "******"
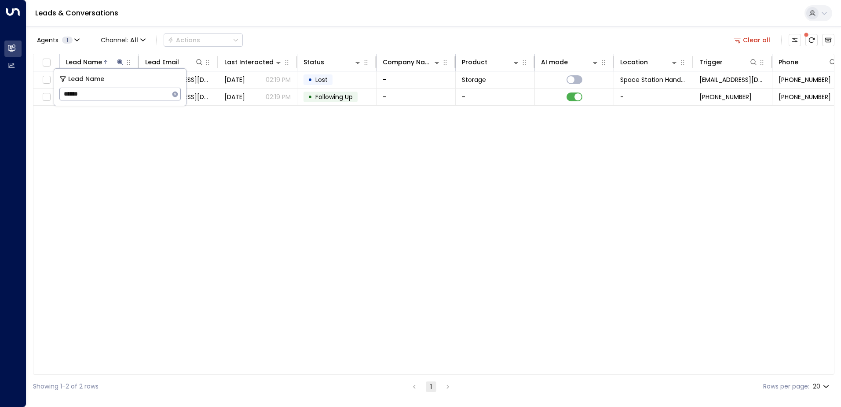
click at [272, 143] on div "Lead Name Lead Email Last Interacted Status Company Name Product AI mode Locati…" at bounding box center [434, 214] width 802 height 321
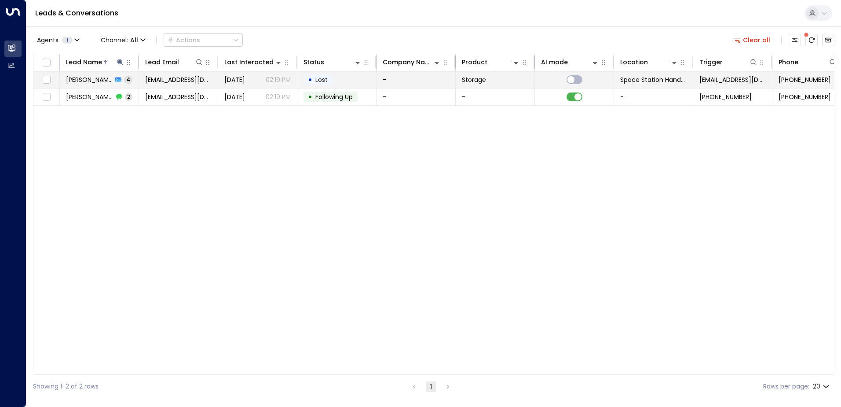
click at [316, 74] on div "• Lost" at bounding box center [318, 79] width 29 height 11
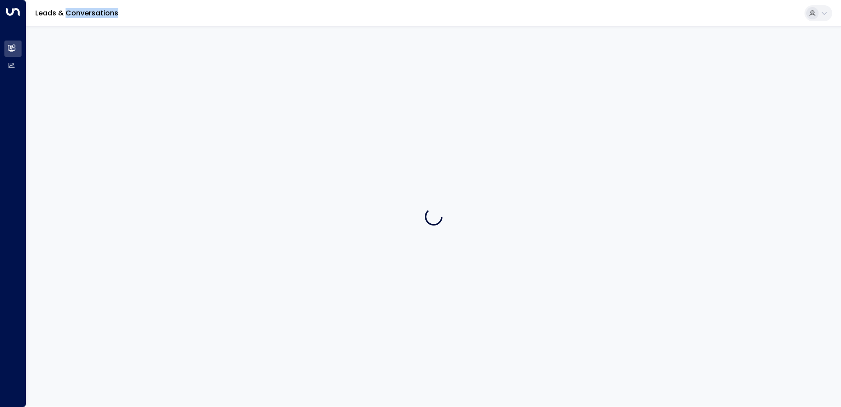
click at [316, 74] on div at bounding box center [433, 216] width 815 height 380
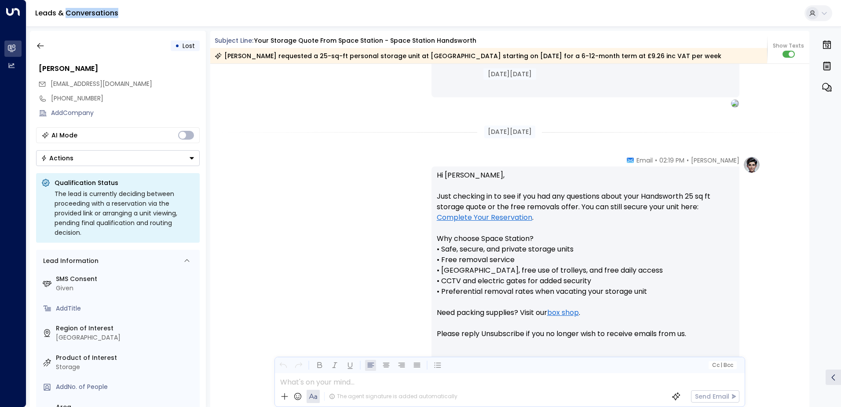
scroll to position [624, 0]
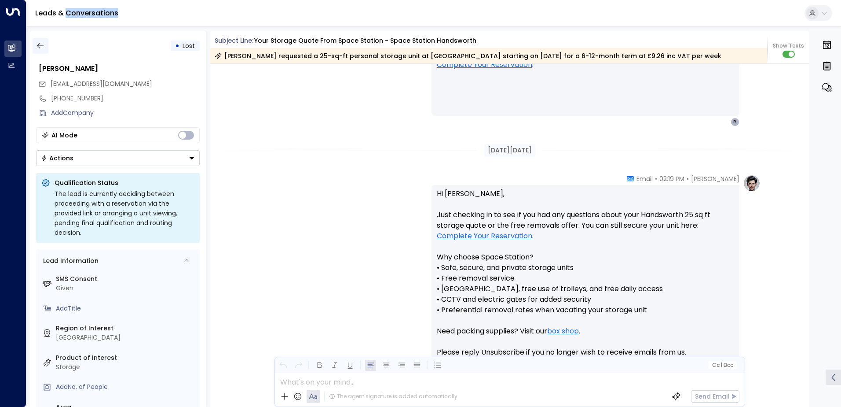
click at [36, 44] on icon "button" at bounding box center [40, 45] width 9 height 9
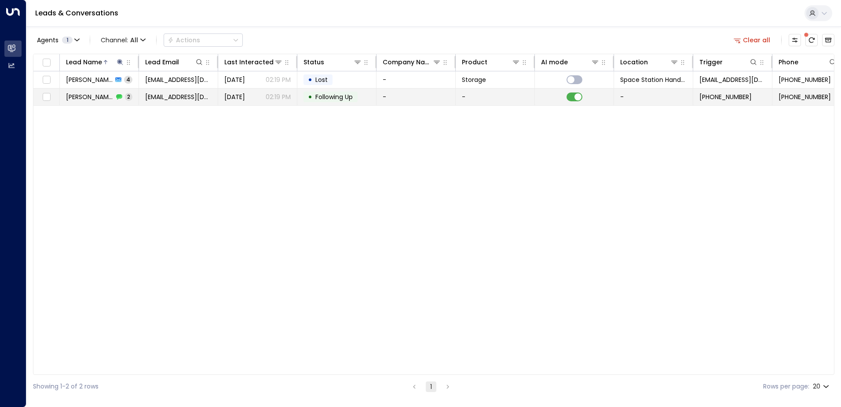
click at [245, 98] on span "[DATE]" at bounding box center [234, 96] width 21 height 9
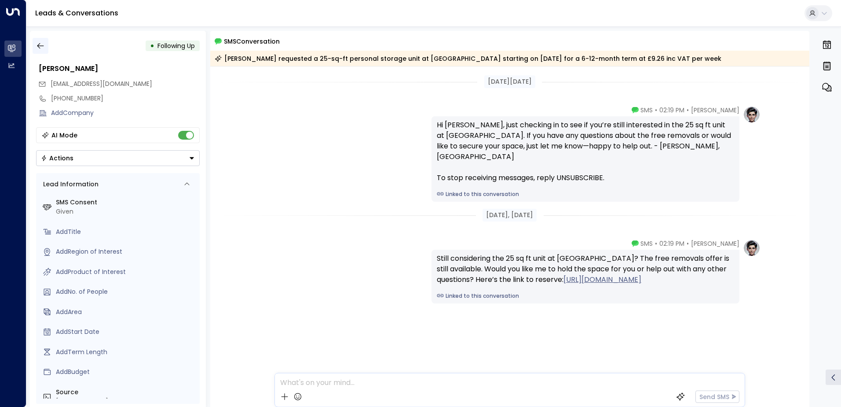
click at [40, 44] on icon "button" at bounding box center [40, 45] width 9 height 9
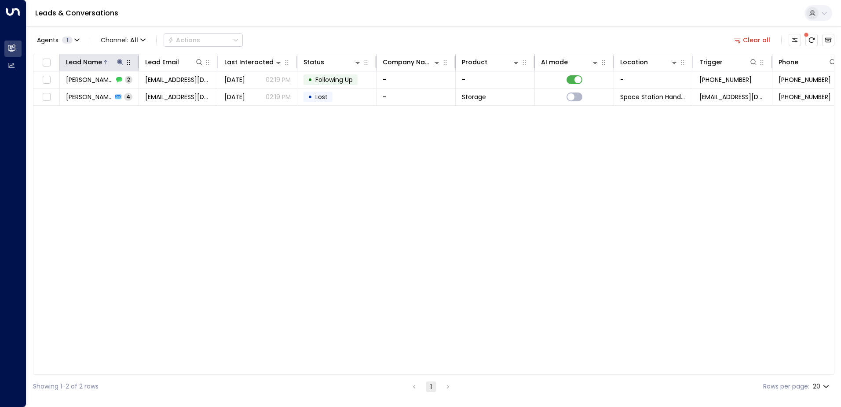
click at [120, 62] on icon at bounding box center [120, 62] width 6 height 6
click at [175, 93] on icon "button" at bounding box center [175, 94] width 7 height 7
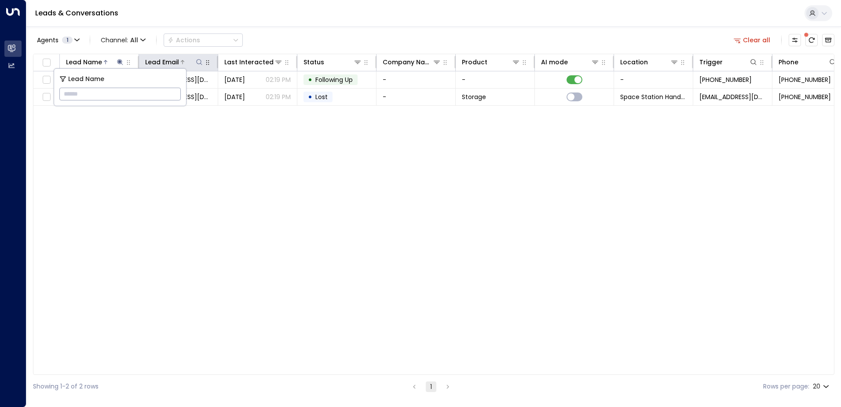
click at [202, 62] on icon at bounding box center [199, 62] width 7 height 7
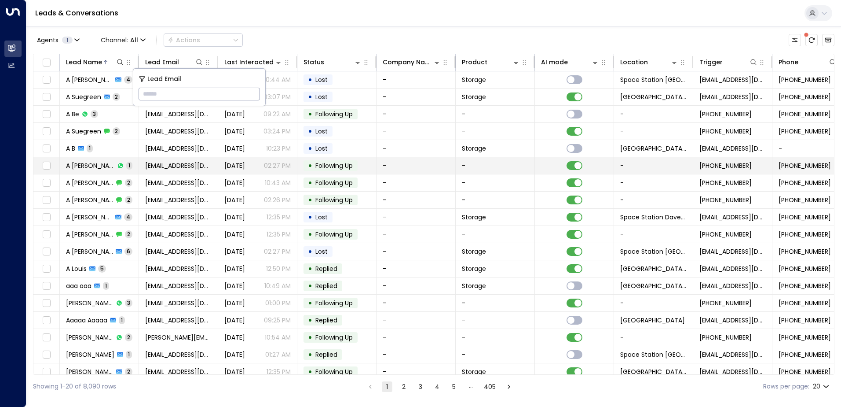
type input "**********"
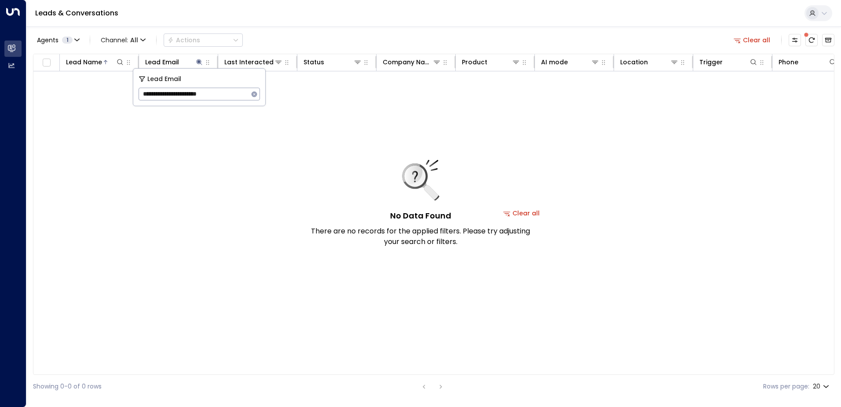
click at [268, 198] on div "No Data Found There are no records for the applied filters. Please try adjustin…" at bounding box center [521, 212] width 977 height 283
click at [200, 61] on icon at bounding box center [199, 62] width 7 height 7
click at [253, 93] on icon "button" at bounding box center [254, 94] width 7 height 7
click at [119, 62] on icon at bounding box center [120, 62] width 7 height 7
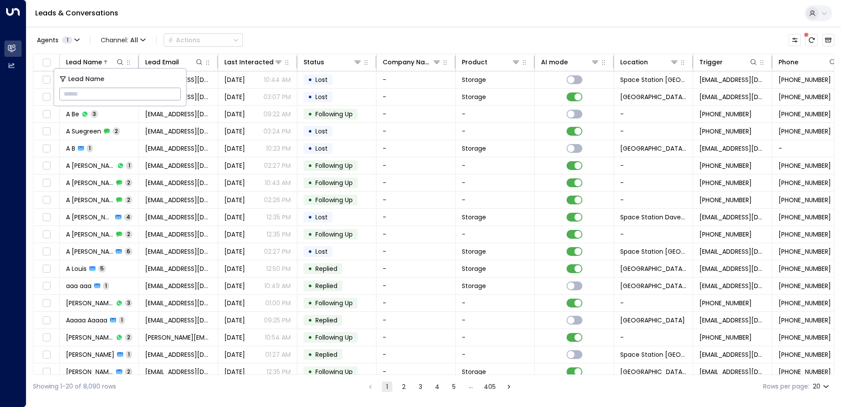
click at [92, 93] on input "text" at bounding box center [119, 94] width 121 height 16
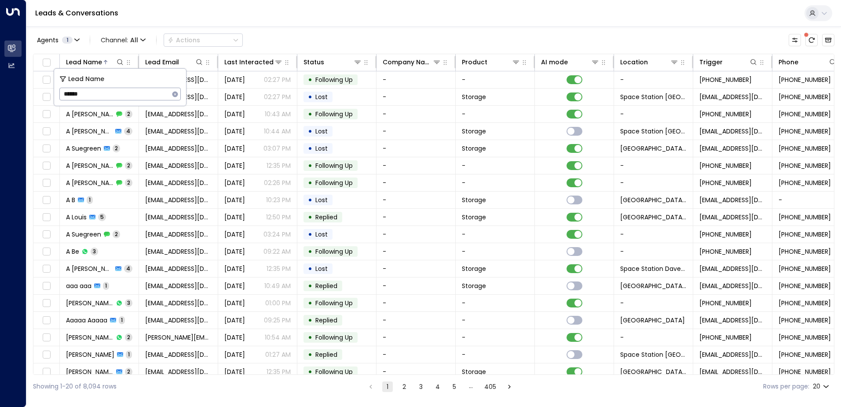
type input "*******"
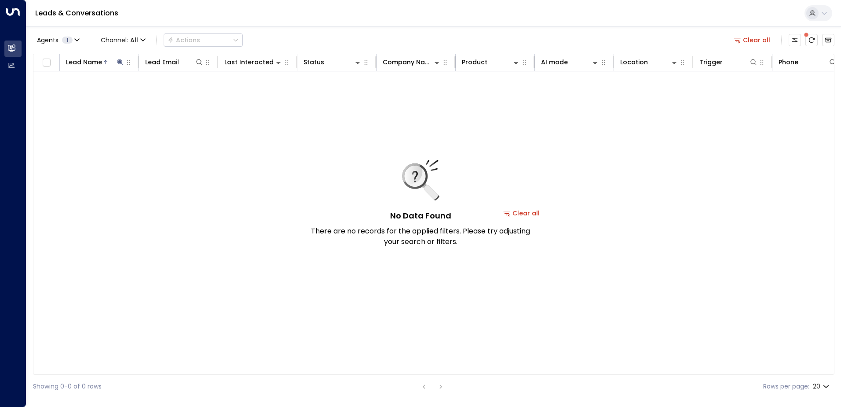
click at [270, 162] on div "No Data Found There are no records for the applied filters. Please try adjustin…" at bounding box center [521, 212] width 977 height 283
click at [752, 40] on button "Clear all" at bounding box center [752, 40] width 44 height 12
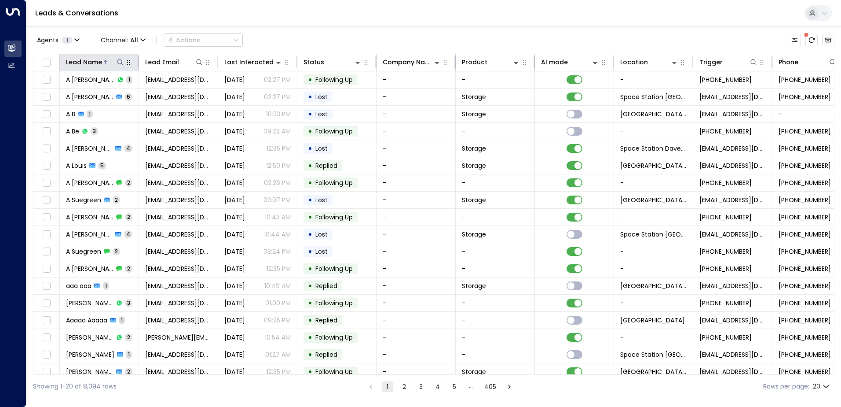
click at [121, 62] on icon at bounding box center [120, 62] width 7 height 7
click at [104, 93] on input "text" at bounding box center [119, 94] width 121 height 16
type input "*******"
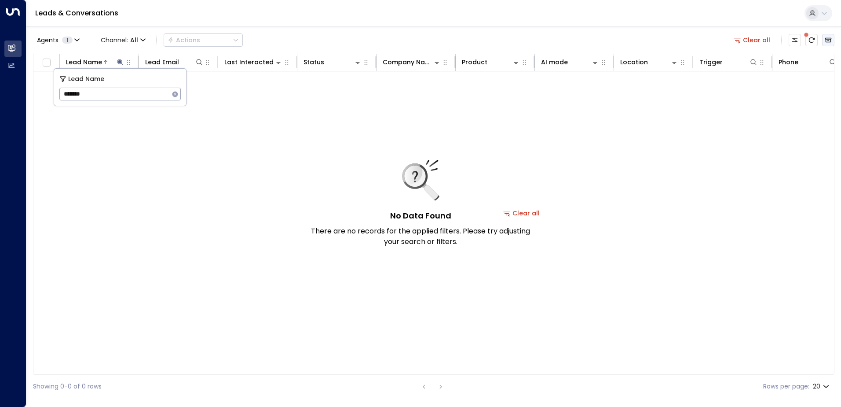
click at [831, 37] on icon "Archived Leads" at bounding box center [828, 40] width 7 height 7
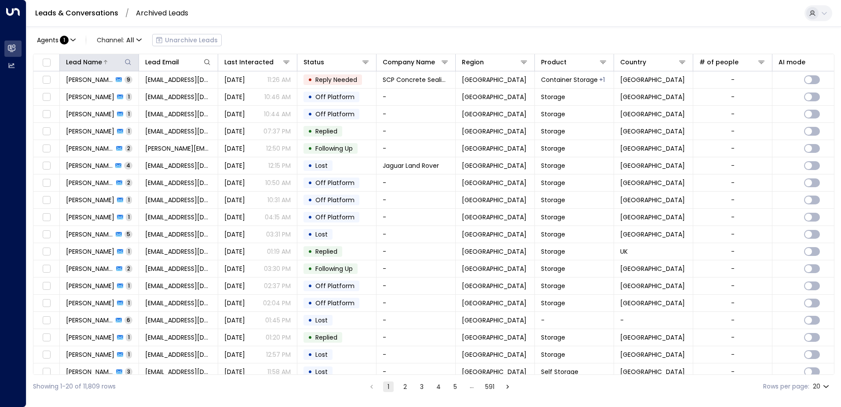
click at [129, 60] on icon at bounding box center [128, 62] width 6 height 6
click at [105, 92] on input "text" at bounding box center [127, 94] width 121 height 16
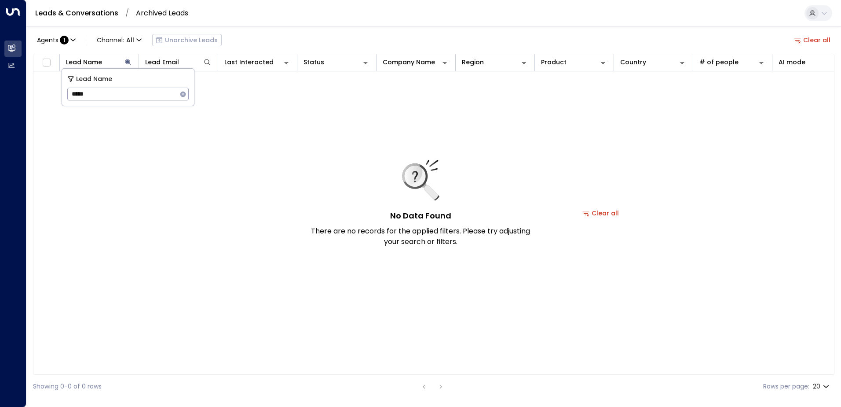
type input "******"
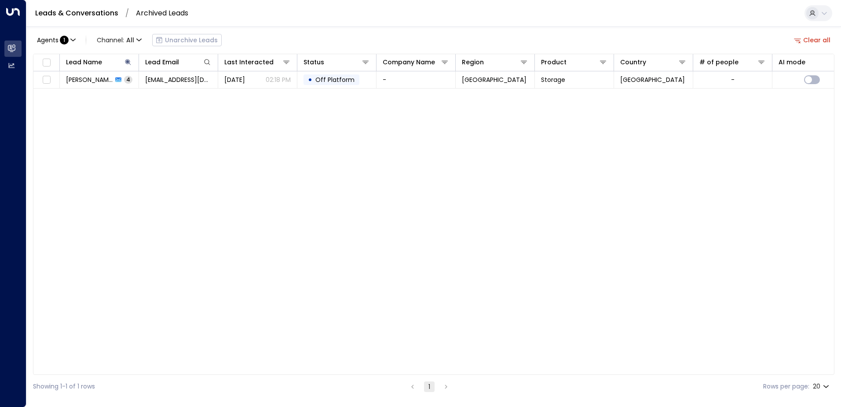
click at [294, 43] on div "Agents : 1 Channel: All Unarchive Leads Clear all" at bounding box center [434, 40] width 802 height 18
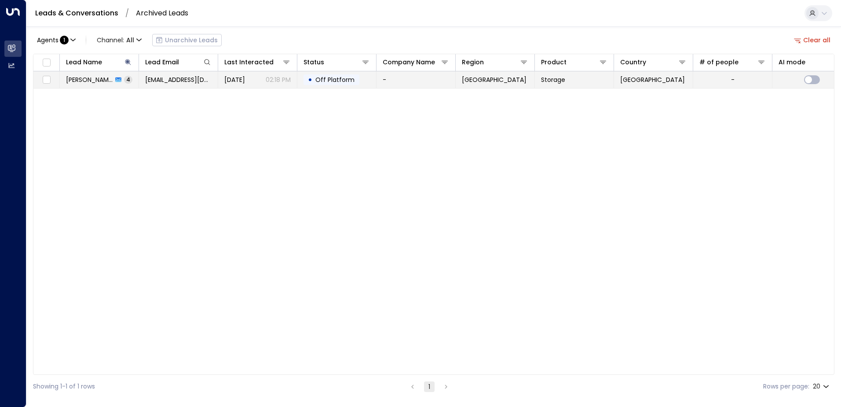
click at [296, 80] on td "[DATE] 02:18 PM" at bounding box center [257, 79] width 79 height 17
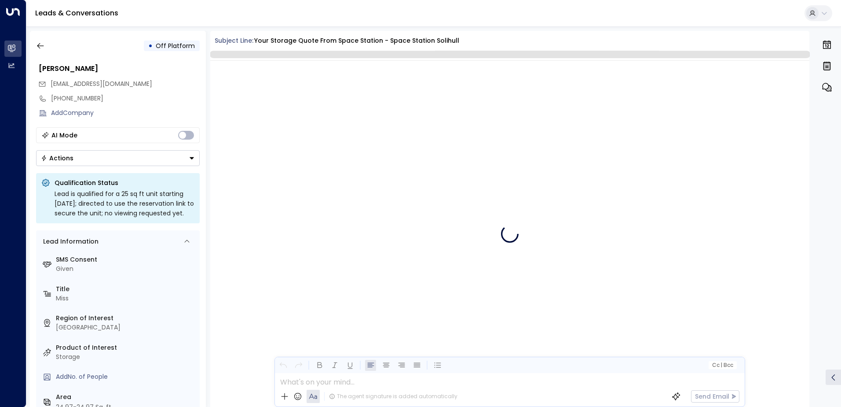
scroll to position [1830, 0]
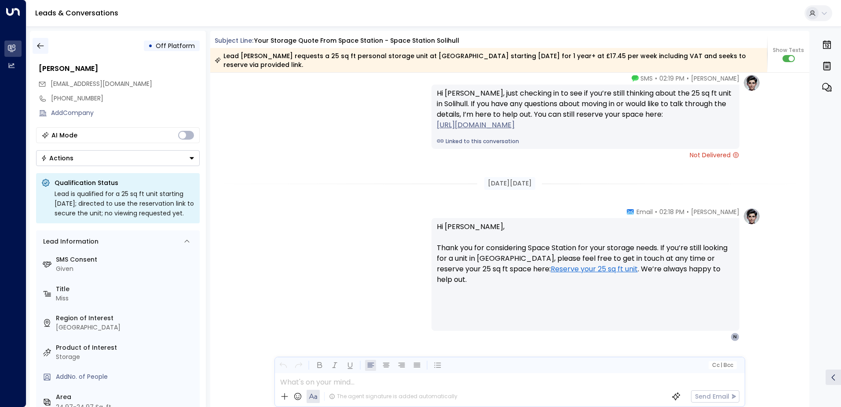
click at [36, 44] on icon "button" at bounding box center [40, 45] width 9 height 9
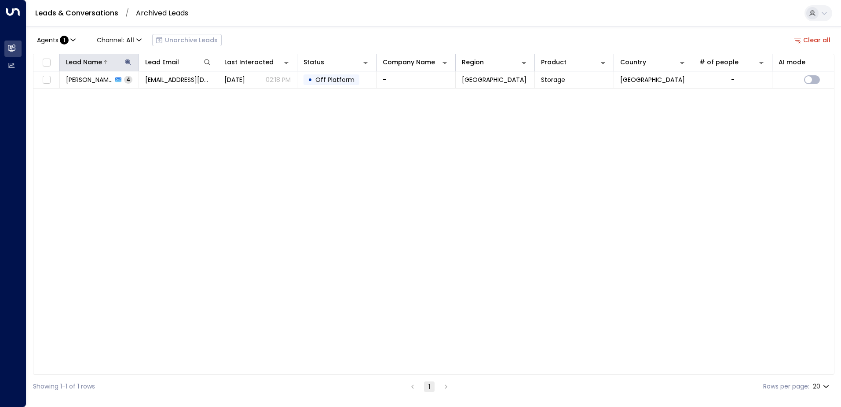
click at [127, 62] on icon at bounding box center [128, 62] width 6 height 6
type input "*"
type input "*******"
click at [297, 199] on div "Lead Name Lead Email Last Interacted Status Company Name Region Product Country…" at bounding box center [434, 214] width 802 height 321
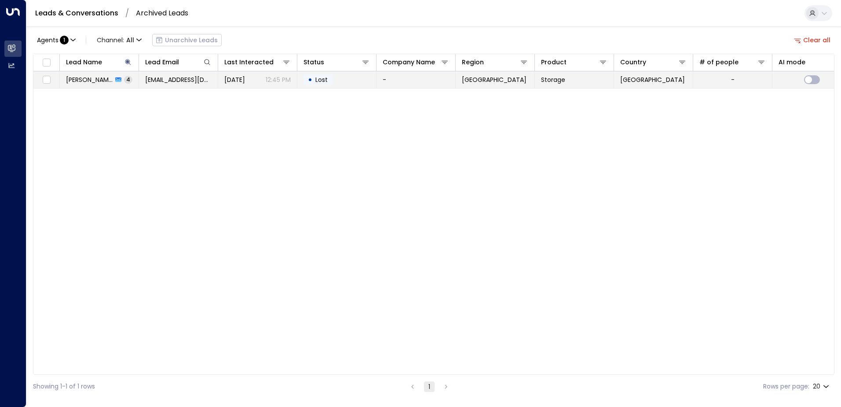
click at [321, 80] on span "Lost" at bounding box center [321, 79] width 12 height 9
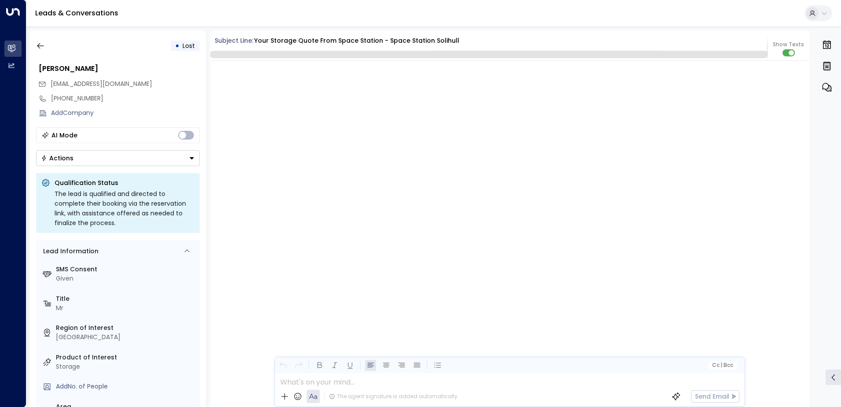
scroll to position [1851, 0]
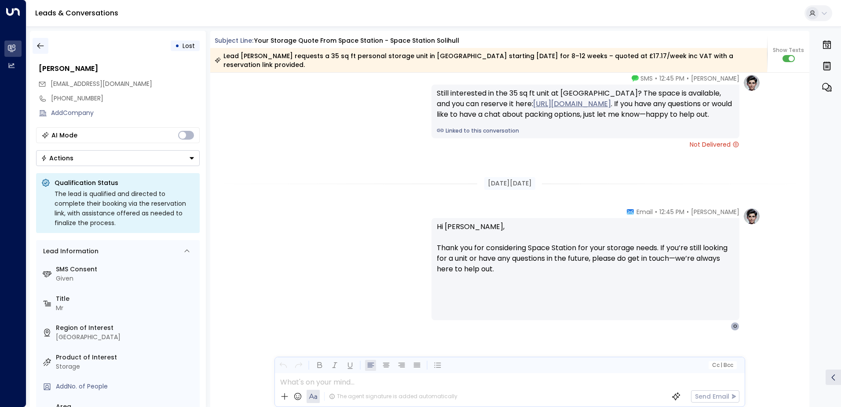
click at [38, 45] on icon "button" at bounding box center [40, 46] width 7 height 6
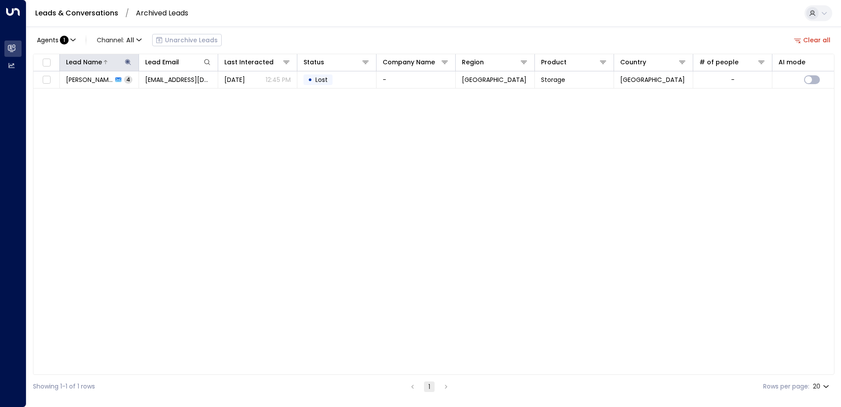
click at [127, 62] on icon at bounding box center [128, 62] width 6 height 6
type input "*"
type input "*****"
click at [277, 138] on div "Lead Name Lead Email Last Interacted Status Company Name Region Product Country…" at bounding box center [434, 214] width 802 height 321
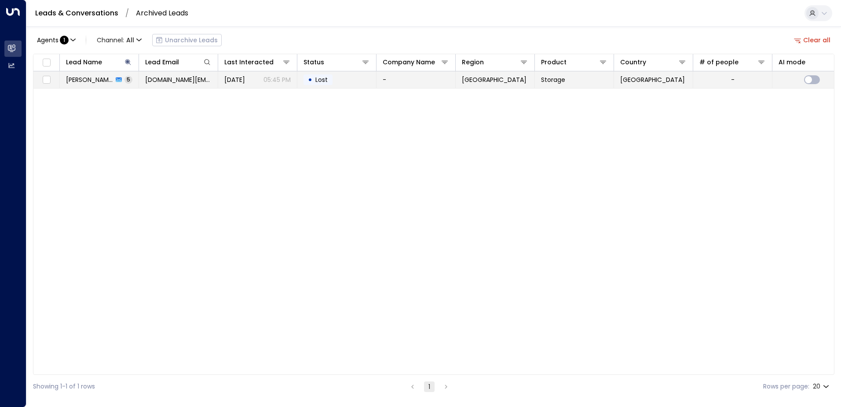
click at [287, 84] on p "05:45 PM" at bounding box center [277, 79] width 27 height 9
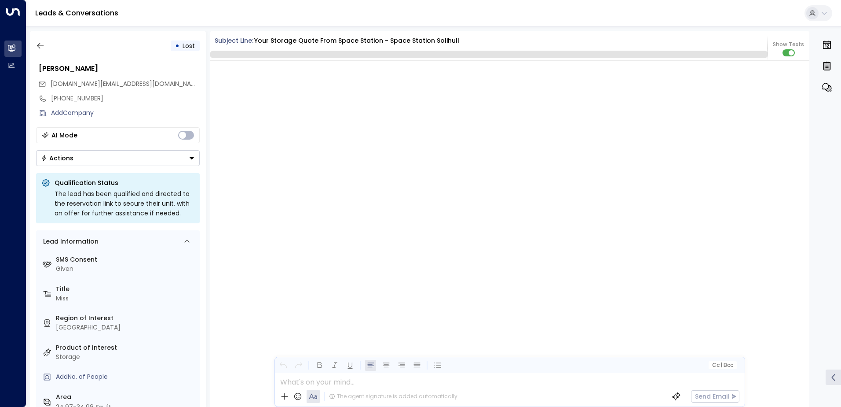
scroll to position [2518, 0]
